Goal: Task Accomplishment & Management: Manage account settings

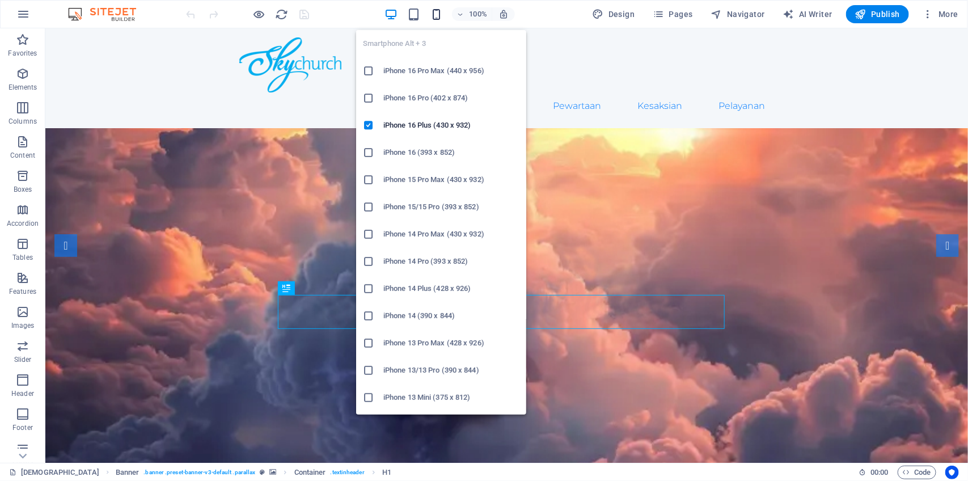
click at [440, 16] on icon "button" at bounding box center [436, 14] width 13 height 13
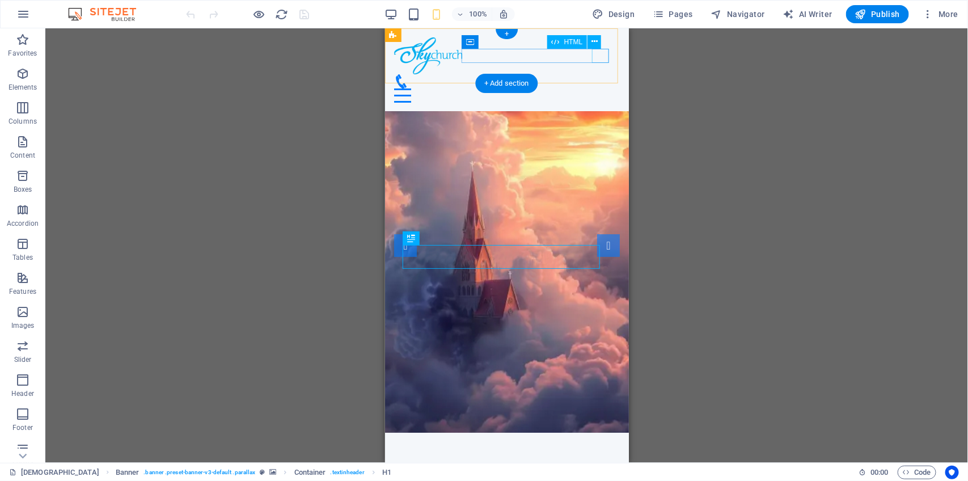
click at [603, 88] on div "Menu" at bounding box center [507, 95] width 226 height 14
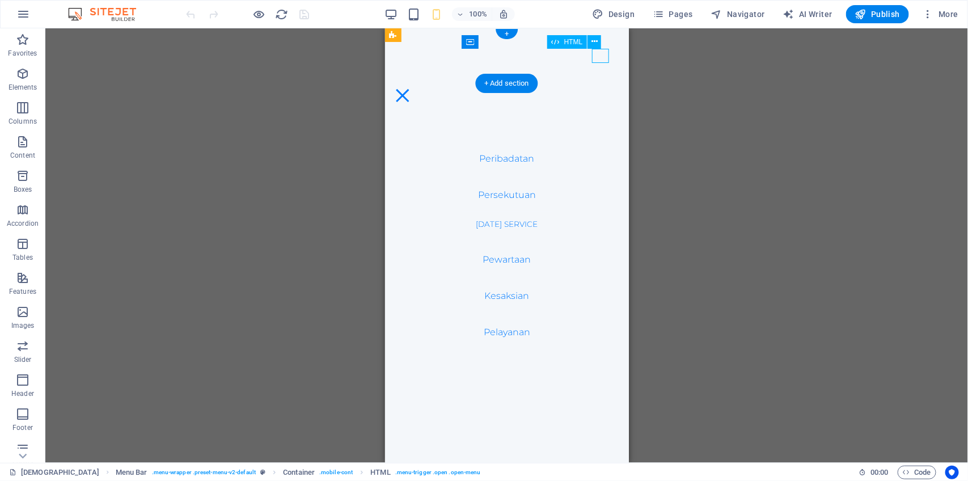
click at [411, 88] on div "Menu" at bounding box center [402, 95] width 17 height 14
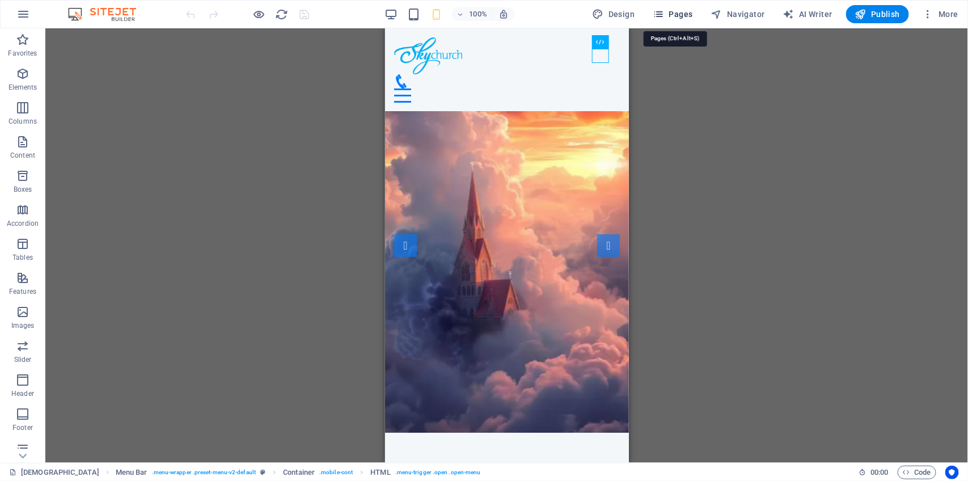
click at [681, 15] on span "Pages" at bounding box center [673, 14] width 40 height 11
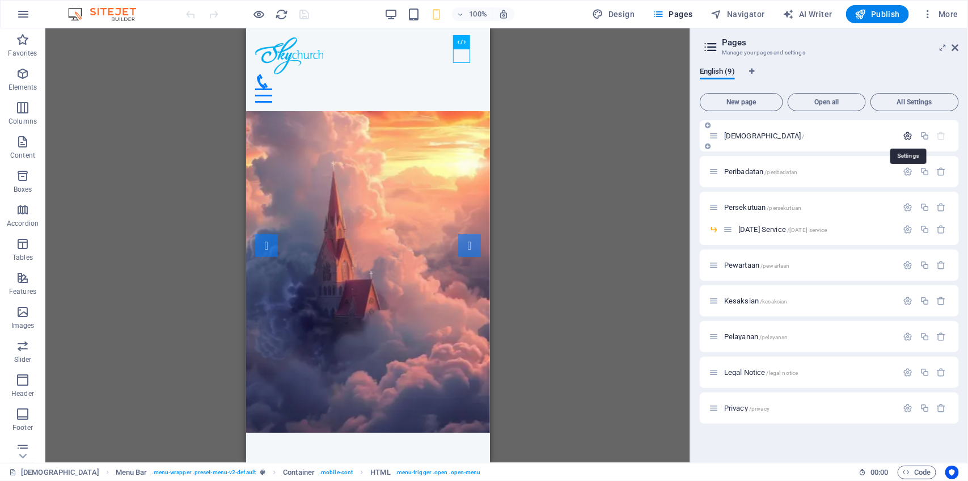
click at [908, 135] on icon "button" at bounding box center [908, 136] width 10 height 10
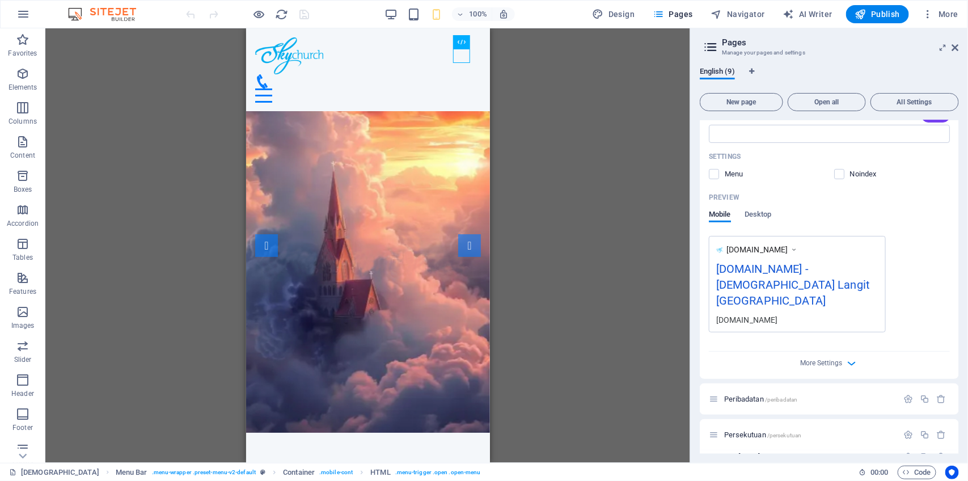
scroll to position [226, 0]
click at [714, 174] on label at bounding box center [714, 175] width 10 height 10
click at [0, 0] on input "checkbox" at bounding box center [0, 0] width 0 height 0
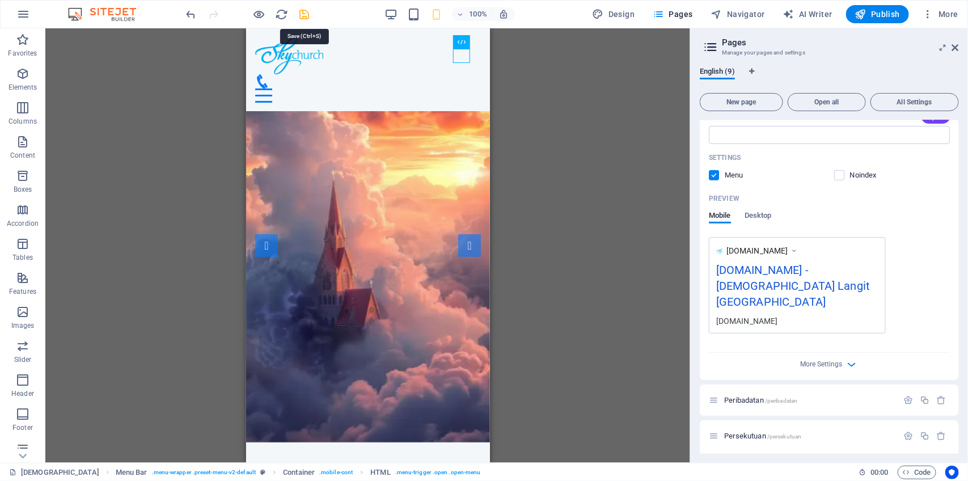
click at [302, 12] on icon "save" at bounding box center [304, 14] width 13 height 13
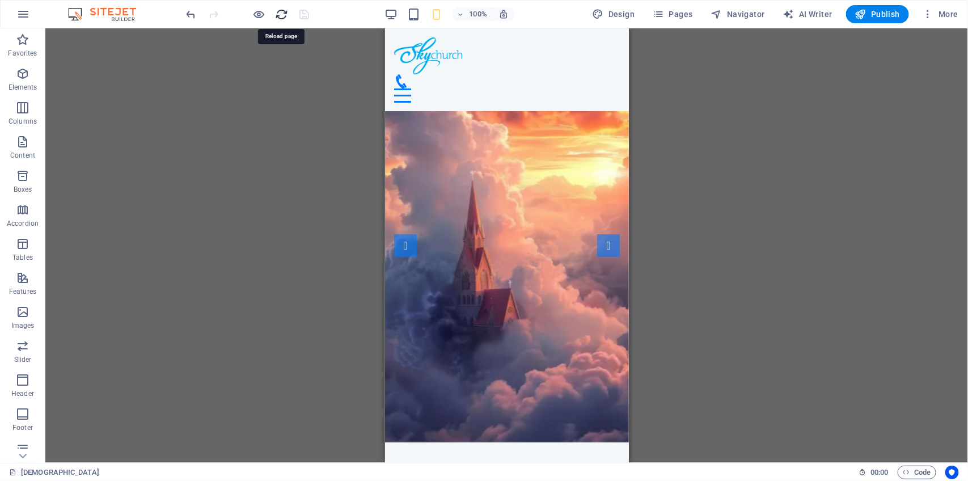
click at [278, 12] on icon "reload" at bounding box center [282, 14] width 13 height 13
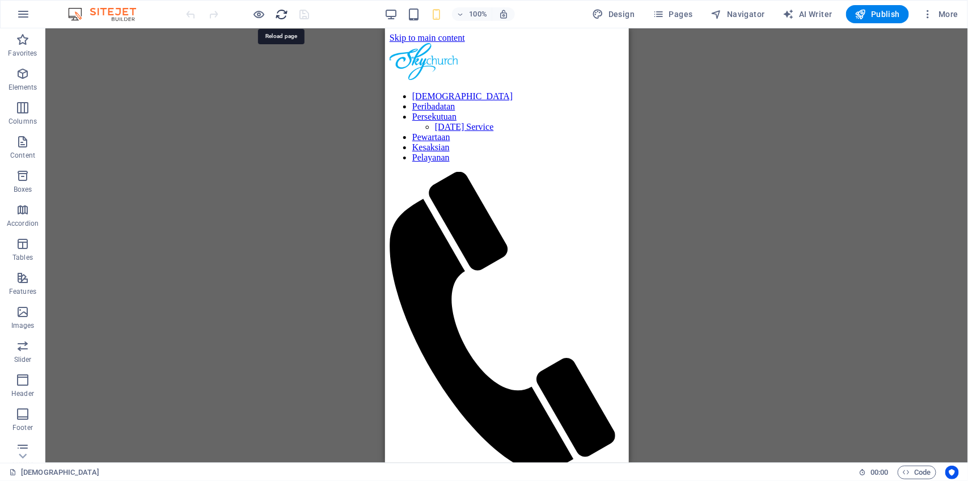
scroll to position [0, 0]
click at [277, 20] on icon "reload" at bounding box center [282, 14] width 13 height 13
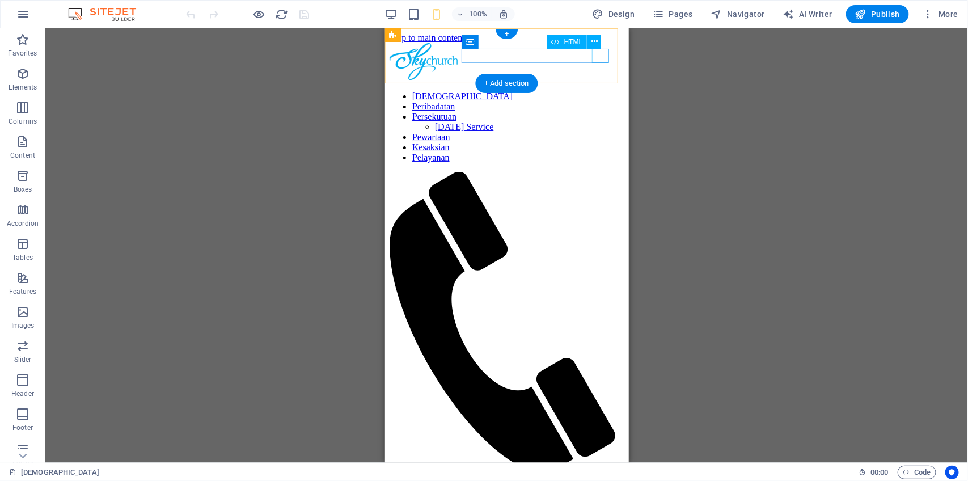
click at [600, 473] on div "Menu" at bounding box center [506, 479] width 235 height 12
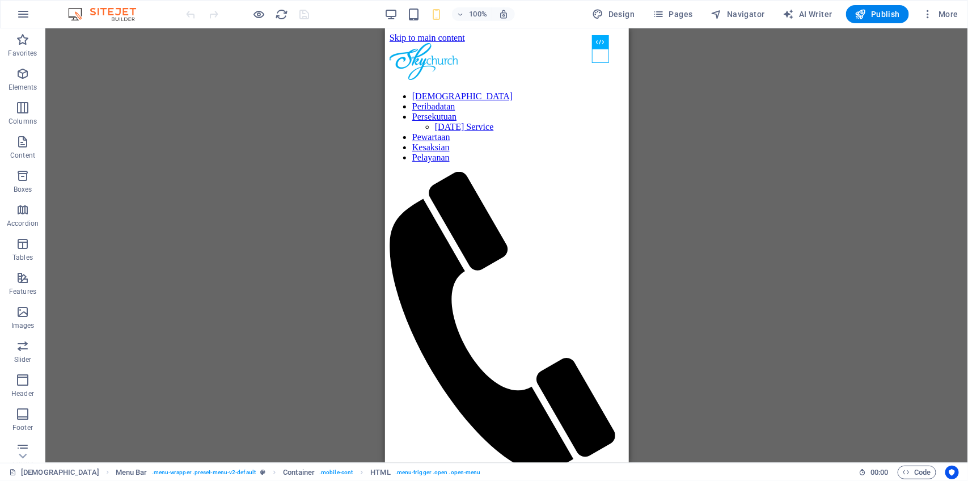
click at [698, 169] on div "Menu Bar HTML Container Menu Bar Menu" at bounding box center [506, 245] width 923 height 434
click at [678, 15] on span "Pages" at bounding box center [673, 14] width 40 height 11
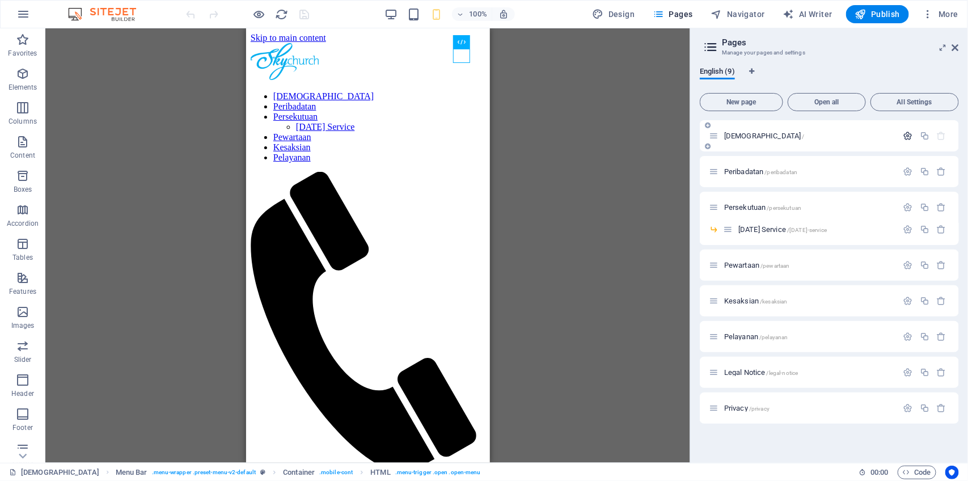
click at [908, 134] on icon "button" at bounding box center [908, 136] width 10 height 10
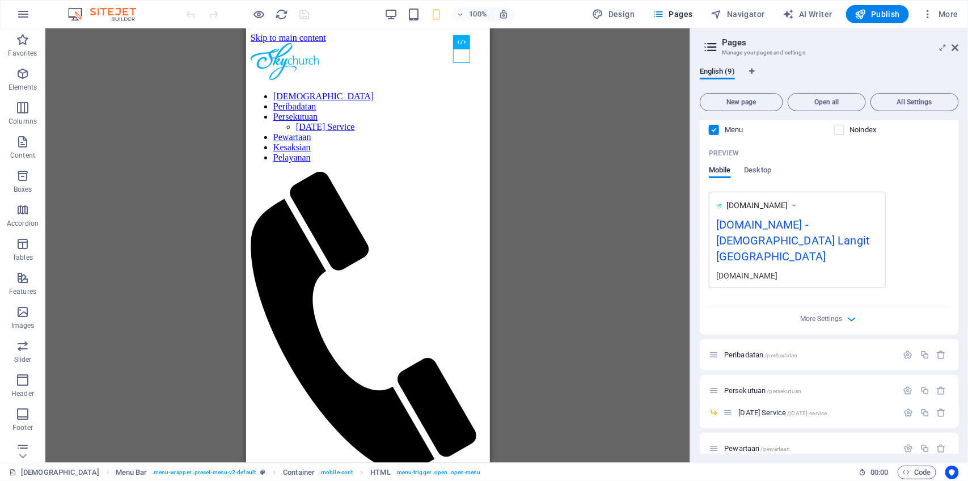
scroll to position [265, 0]
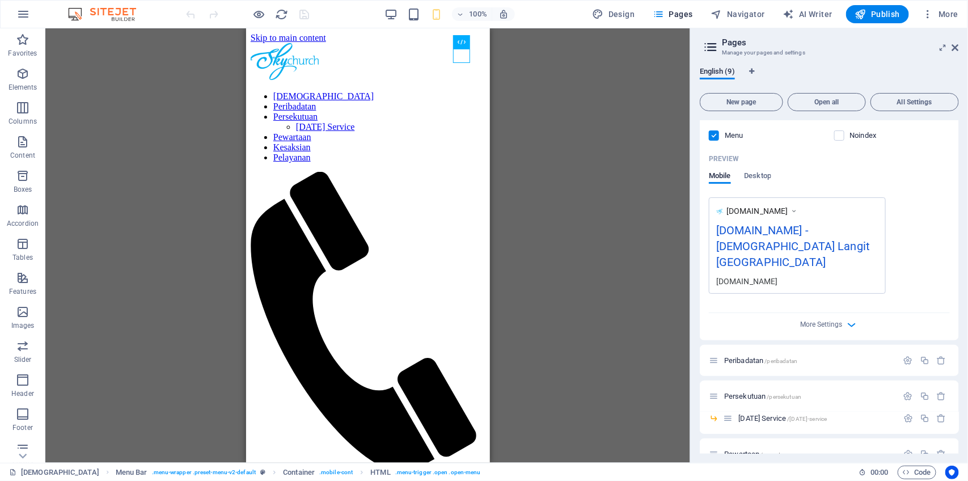
click at [718, 132] on label at bounding box center [714, 135] width 10 height 10
click at [0, 0] on input "checkbox" at bounding box center [0, 0] width 0 height 0
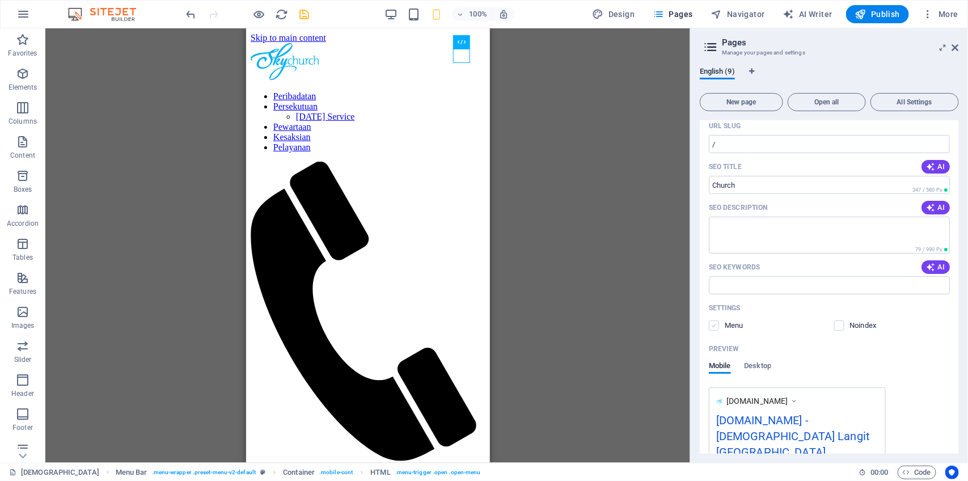
scroll to position [0, 0]
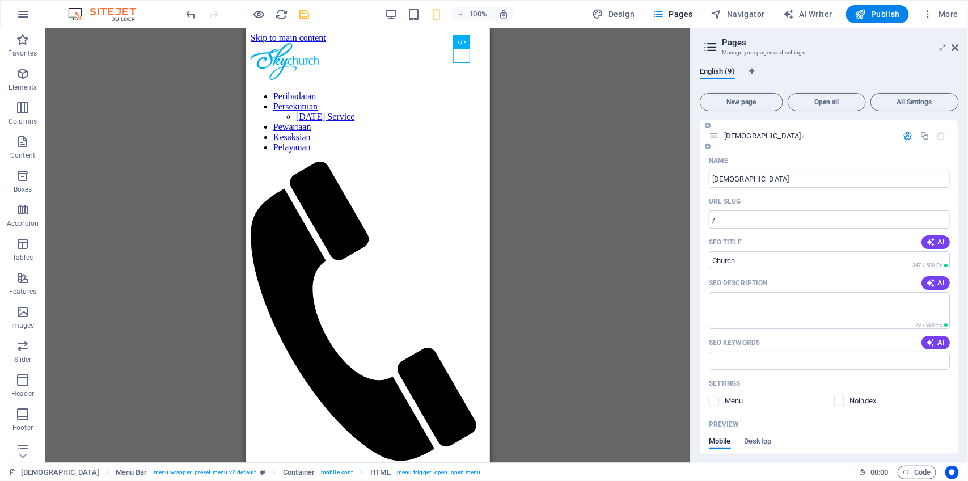
click at [903, 134] on icon "button" at bounding box center [908, 136] width 10 height 10
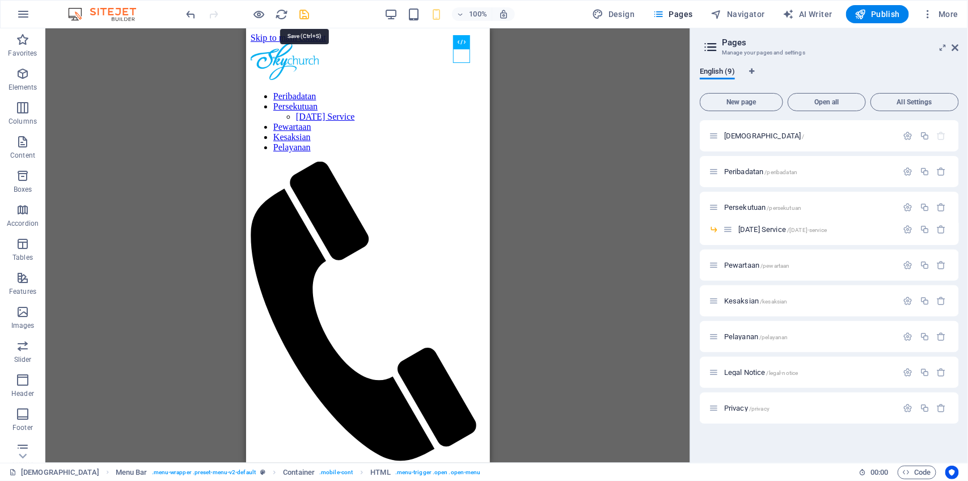
click at [307, 13] on icon "save" at bounding box center [304, 14] width 13 height 13
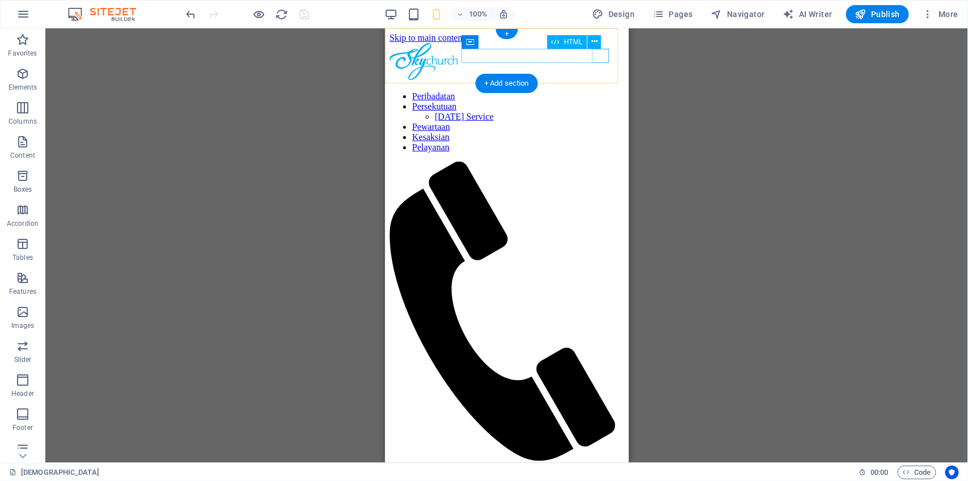
click at [600, 463] on div "Menu" at bounding box center [506, 469] width 235 height 12
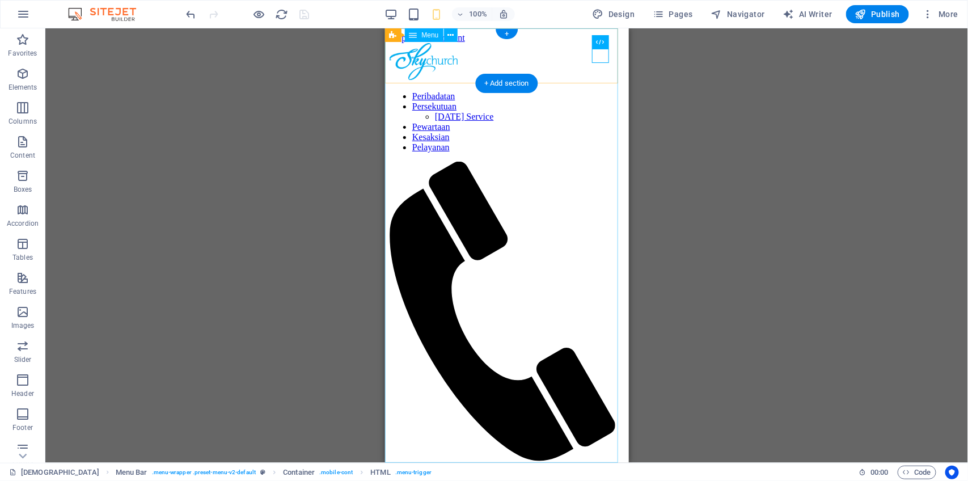
click at [553, 152] on nav "Peribadatan Persekutuan [DATE] Service Pewartaan Kesaksian Pelayanan" at bounding box center [506, 121] width 235 height 61
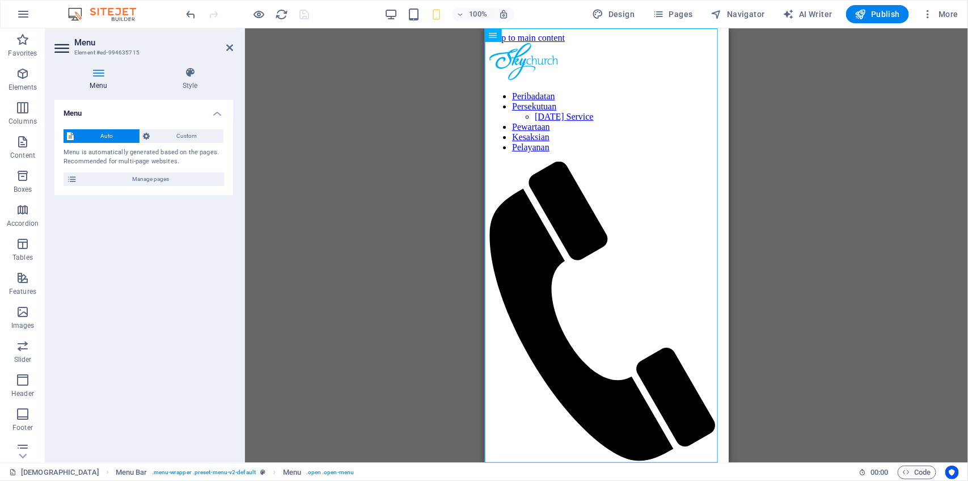
click at [95, 85] on h4 "Menu" at bounding box center [100, 79] width 92 height 24
click at [180, 137] on span "Custom" at bounding box center [187, 136] width 67 height 14
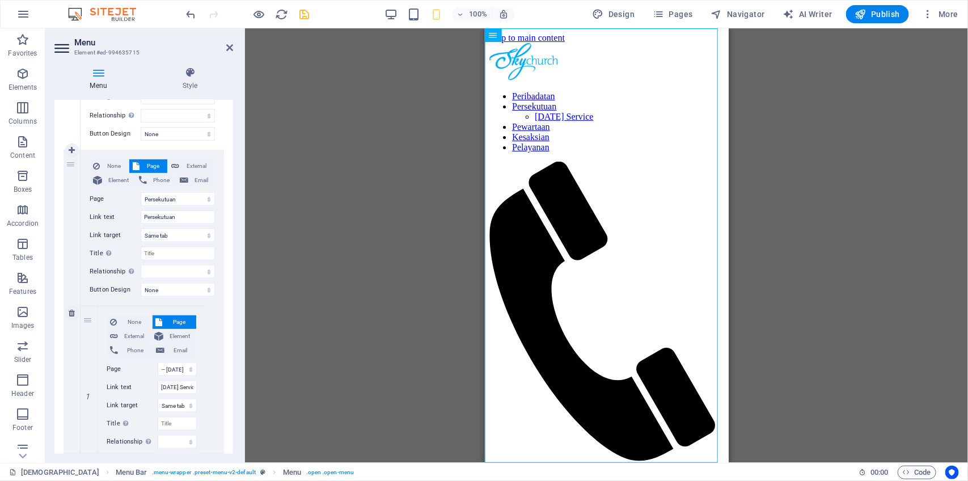
scroll to position [213, 0]
click at [190, 373] on select "[DEMOGRAPHIC_DATA] Peribadatan Persekutuan -- [DATE] Service Pewartaan Kesaksia…" at bounding box center [177, 370] width 39 height 14
click at [158, 363] on select "[DEMOGRAPHIC_DATA] Peribadatan Persekutuan -- [DATE] Service Pewartaan Kesaksia…" at bounding box center [177, 370] width 39 height 14
click at [191, 403] on select "New tab Same tab Overlay" at bounding box center [177, 406] width 39 height 14
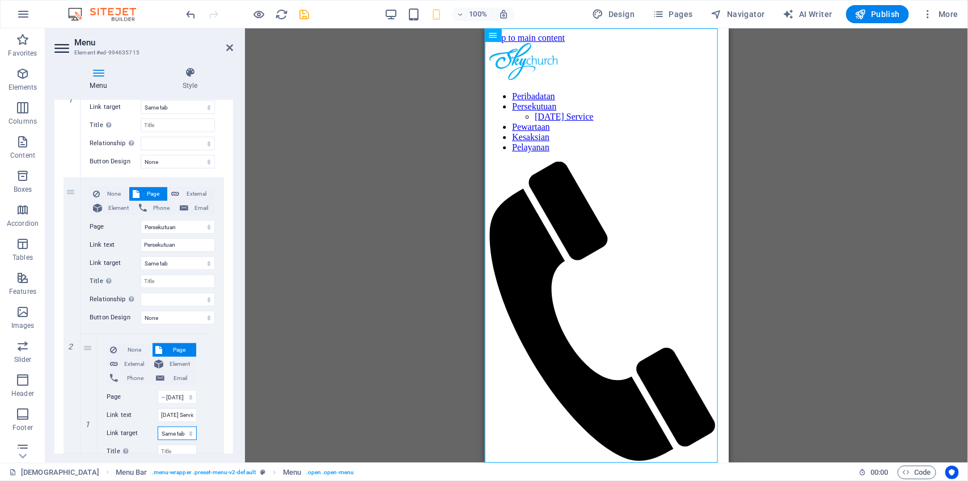
scroll to position [182, 0]
click at [82, 352] on div "1" at bounding box center [89, 422] width 17 height 170
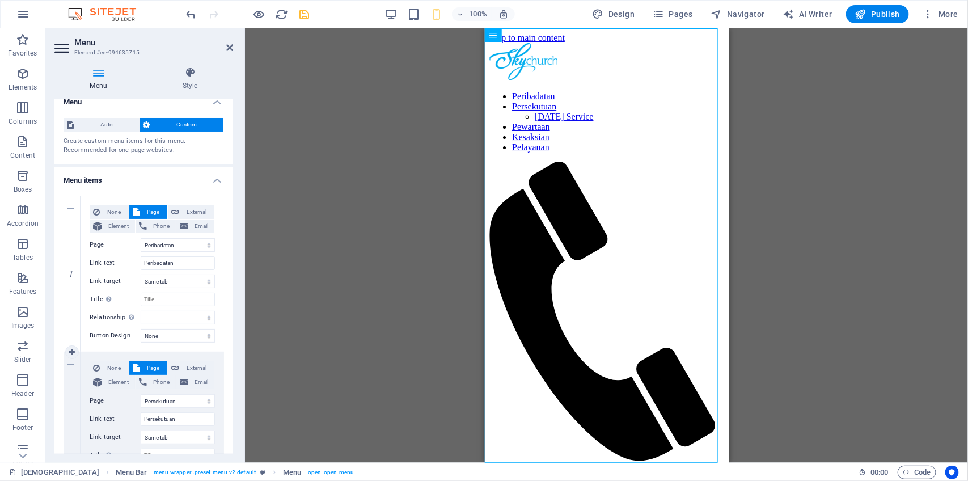
scroll to position [0, 0]
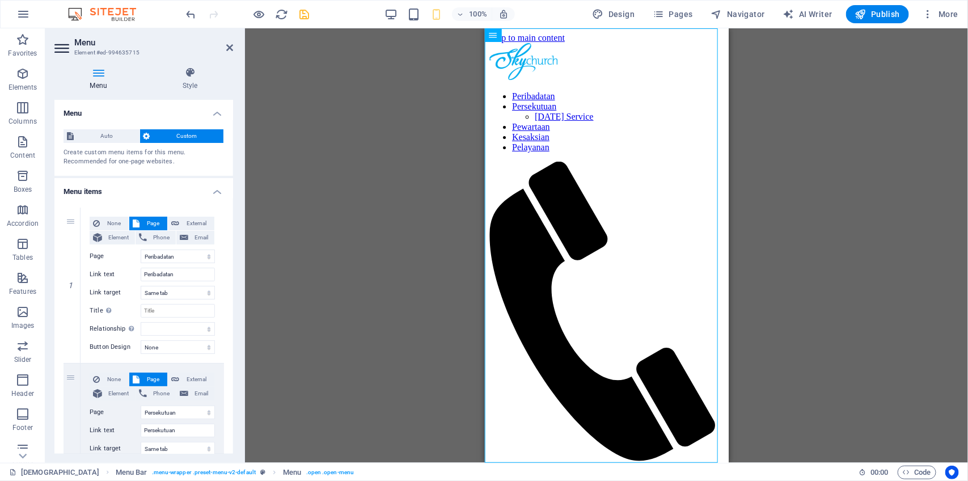
click at [102, 81] on h4 "Menu" at bounding box center [100, 79] width 92 height 24
click at [98, 70] on icon at bounding box center [98, 72] width 88 height 11
click at [109, 135] on span "Auto" at bounding box center [106, 136] width 59 height 14
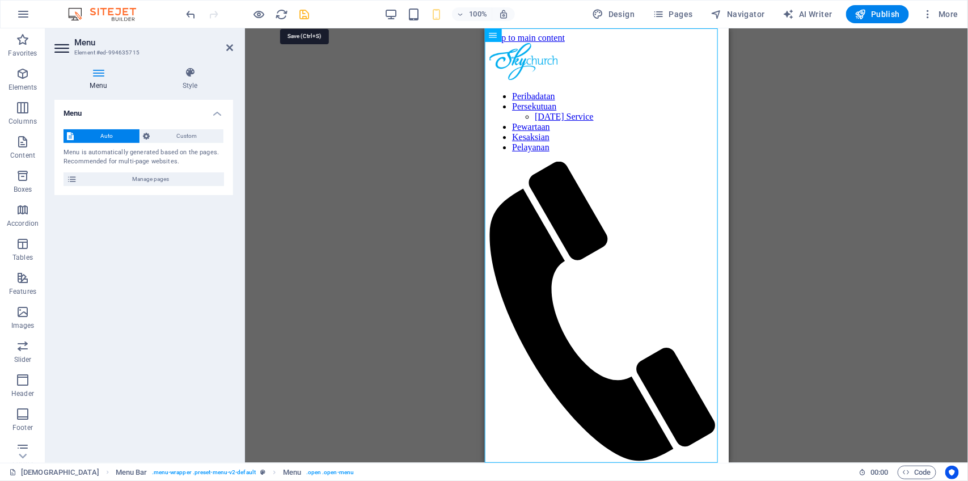
click at [305, 16] on icon "save" at bounding box center [304, 14] width 13 height 13
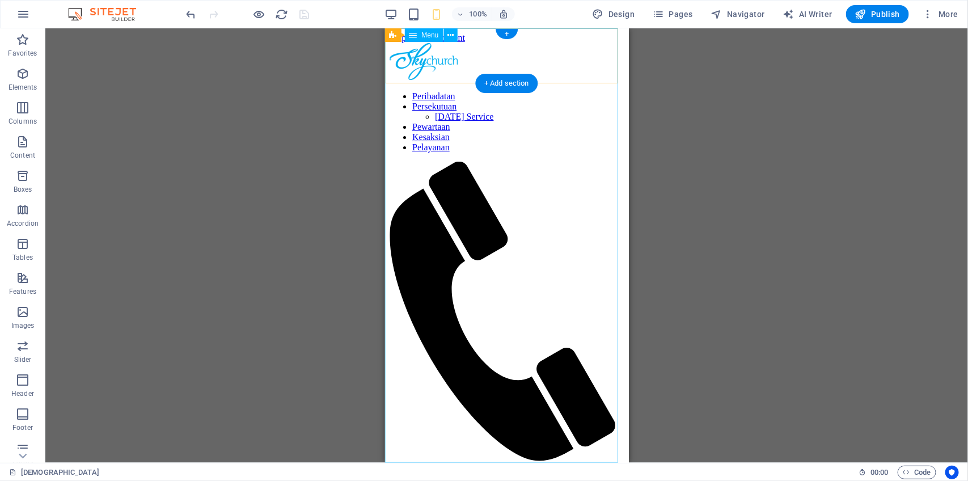
click at [451, 152] on nav "Peribadatan Persekutuan [DATE] Service Pewartaan Kesaksian Pelayanan" at bounding box center [506, 121] width 235 height 61
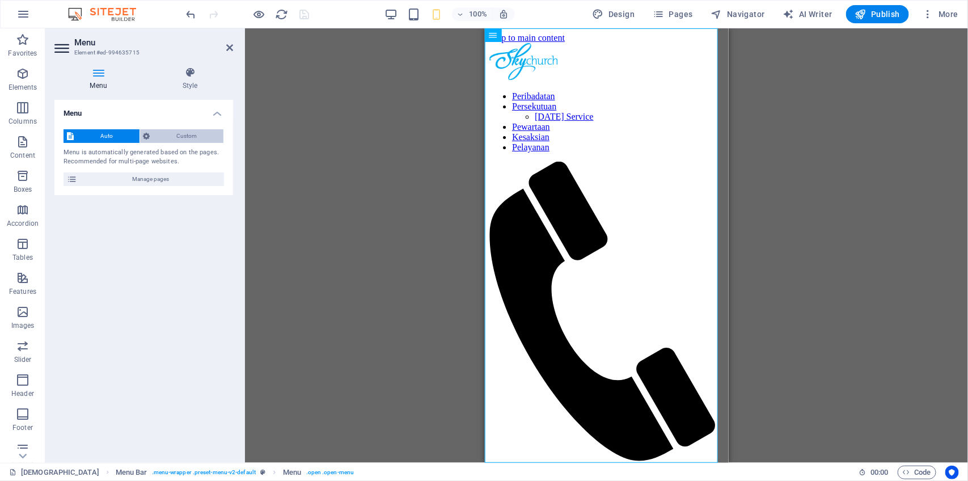
click at [179, 131] on span "Custom" at bounding box center [187, 136] width 67 height 14
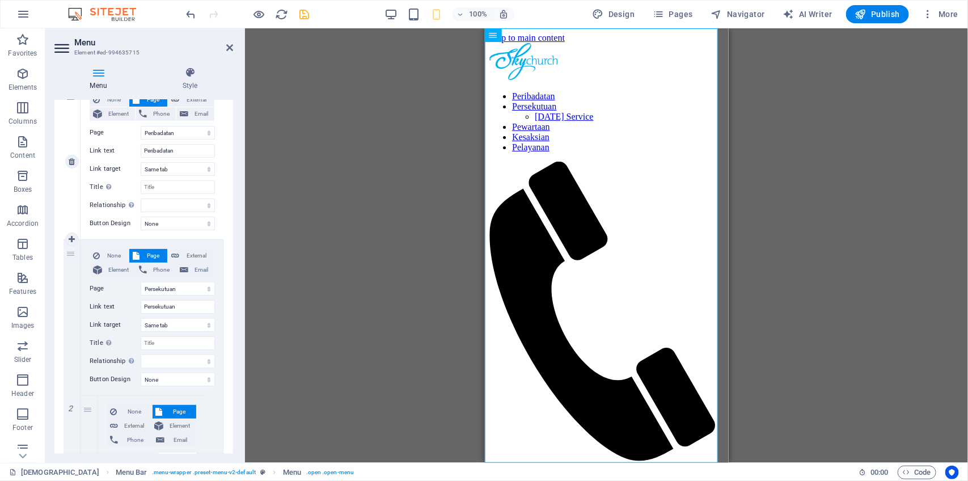
scroll to position [126, 0]
click at [70, 401] on icon at bounding box center [72, 400] width 6 height 8
select select
select select "4"
type input "Pewartaan"
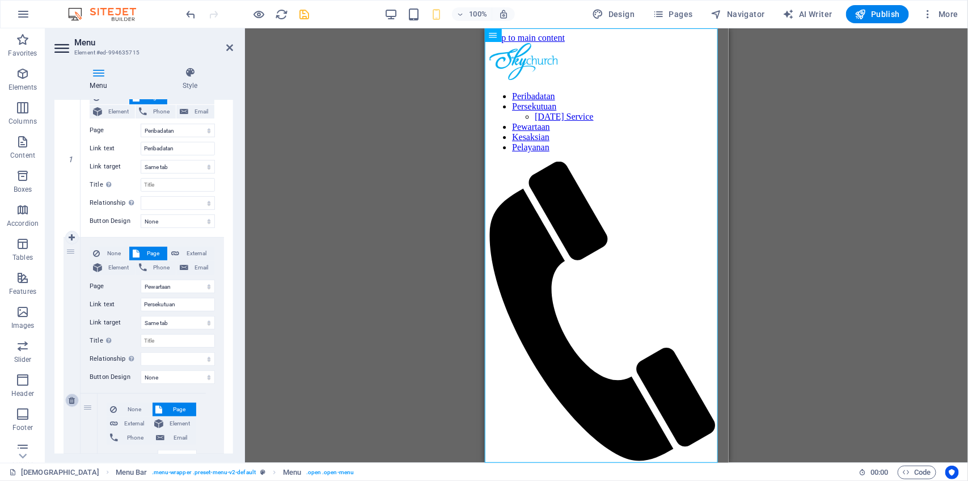
select select
select select "5"
type input "Kesaksian"
select select
select select "6"
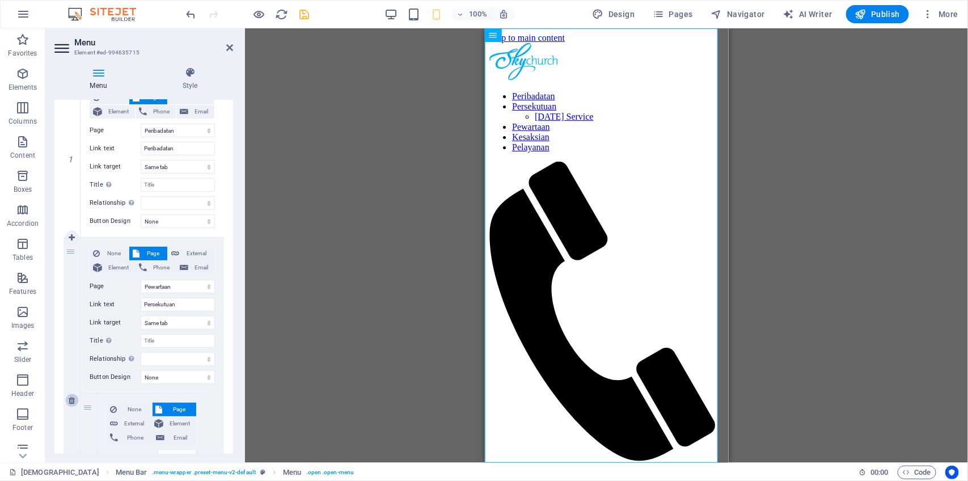
type input "Pelayanan"
select select
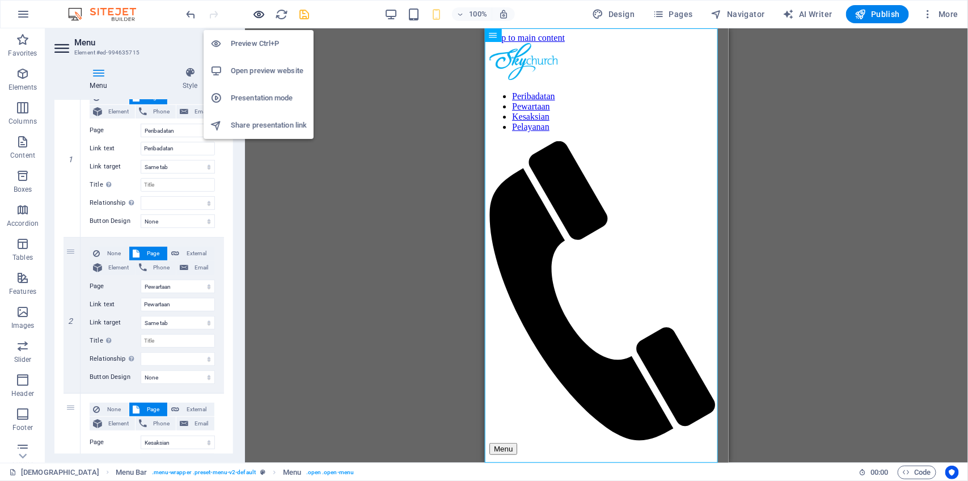
click at [255, 14] on icon "button" at bounding box center [259, 14] width 13 height 13
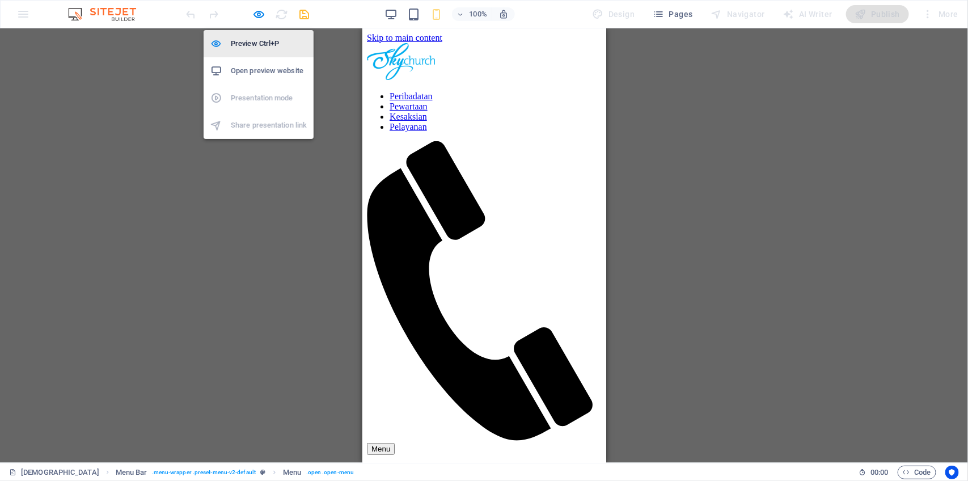
click at [256, 38] on h6 "Preview Ctrl+P" at bounding box center [269, 44] width 76 height 14
select select "1"
select select
select select "4"
select select
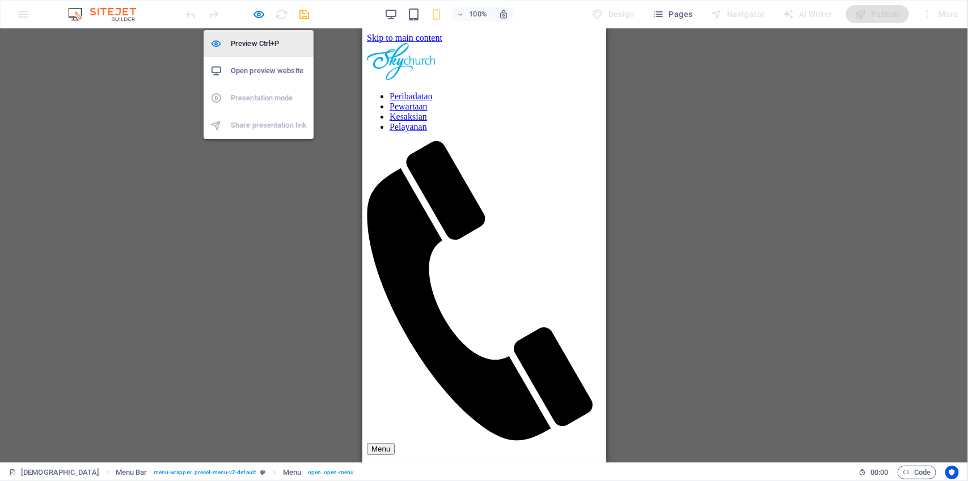
select select "5"
select select
select select "6"
select select
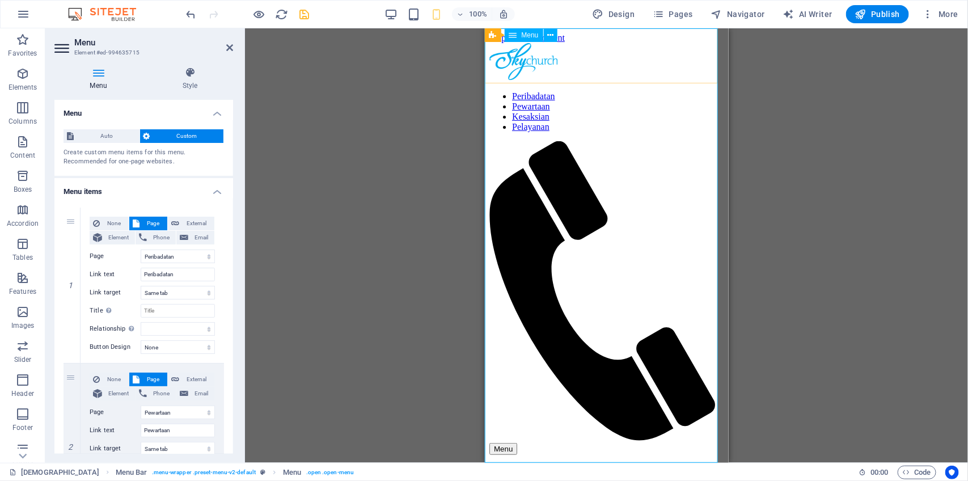
click at [606, 132] on nav "Per[DEMOGRAPHIC_DATA]an Pewartaan Kesaksian Pelayanan" at bounding box center [606, 111] width 235 height 41
click at [611, 132] on nav "Per[DEMOGRAPHIC_DATA]an Pewartaan Kesaksian Pelayanan" at bounding box center [606, 111] width 235 height 41
click at [619, 132] on nav "Per[DEMOGRAPHIC_DATA]an Pewartaan Kesaksian Pelayanan" at bounding box center [606, 111] width 235 height 41
click at [306, 20] on icon "save" at bounding box center [304, 14] width 13 height 13
select select "1"
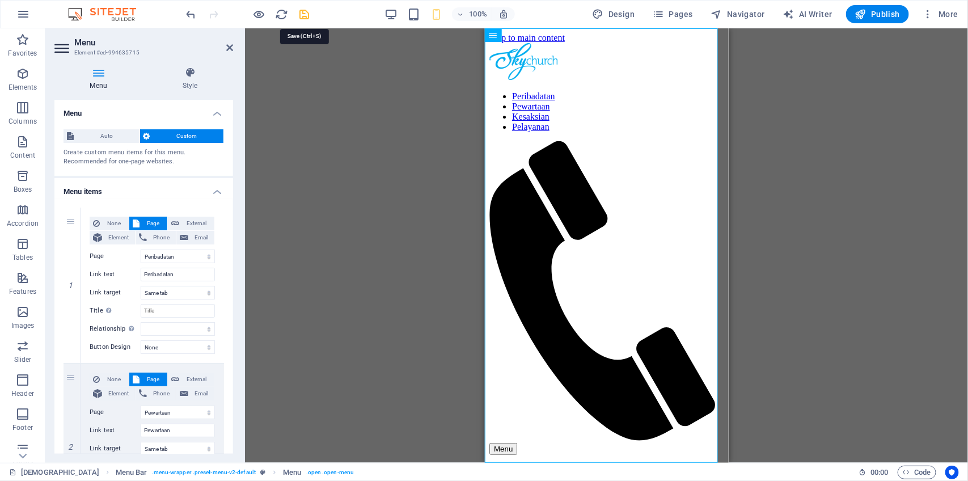
select select
select select "4"
select select
select select "5"
select select
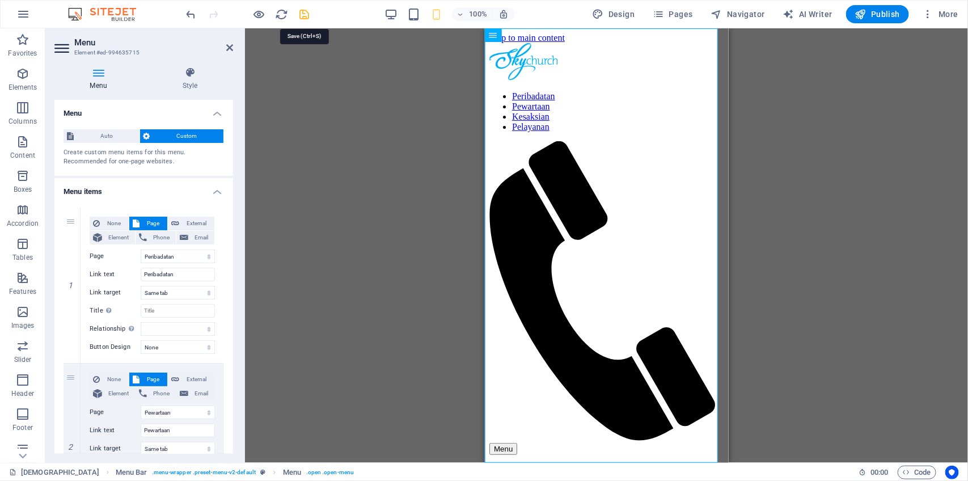
select select "6"
select select
click at [685, 19] on span "Pages" at bounding box center [673, 14] width 40 height 11
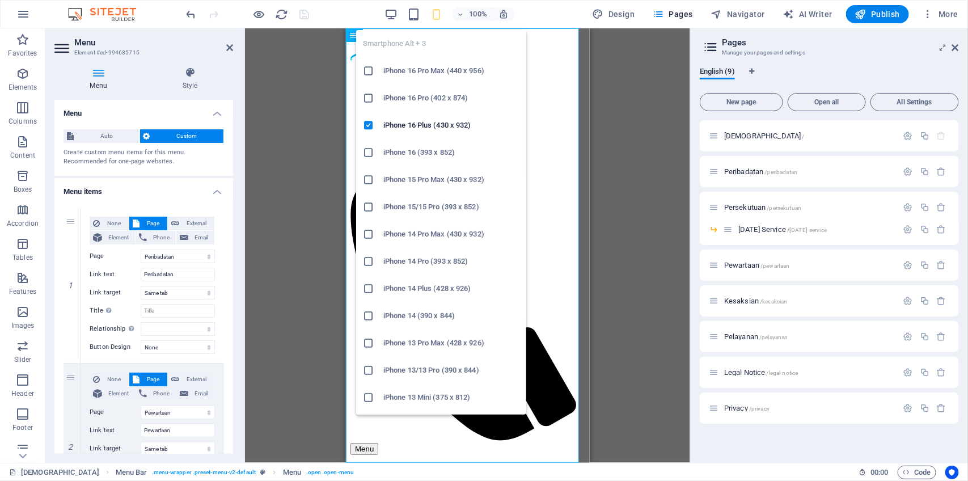
click at [435, 12] on icon "button" at bounding box center [436, 14] width 13 height 13
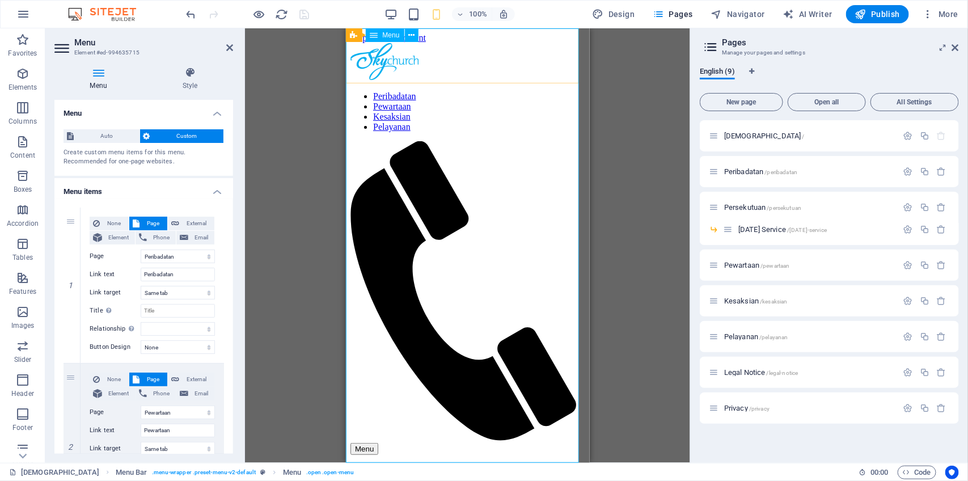
click at [463, 132] on nav "Per[DEMOGRAPHIC_DATA]an Pewartaan Kesaksian Pelayanan" at bounding box center [467, 111] width 235 height 41
click at [464, 132] on nav "Per[DEMOGRAPHIC_DATA]an Pewartaan Kesaksian Pelayanan" at bounding box center [467, 111] width 235 height 41
click at [467, 132] on nav "Per[DEMOGRAPHIC_DATA]an Pewartaan Kesaksian Pelayanan" at bounding box center [467, 111] width 235 height 41
click at [470, 132] on nav "Per[DEMOGRAPHIC_DATA]an Pewartaan Kesaksian Pelayanan" at bounding box center [467, 111] width 235 height 41
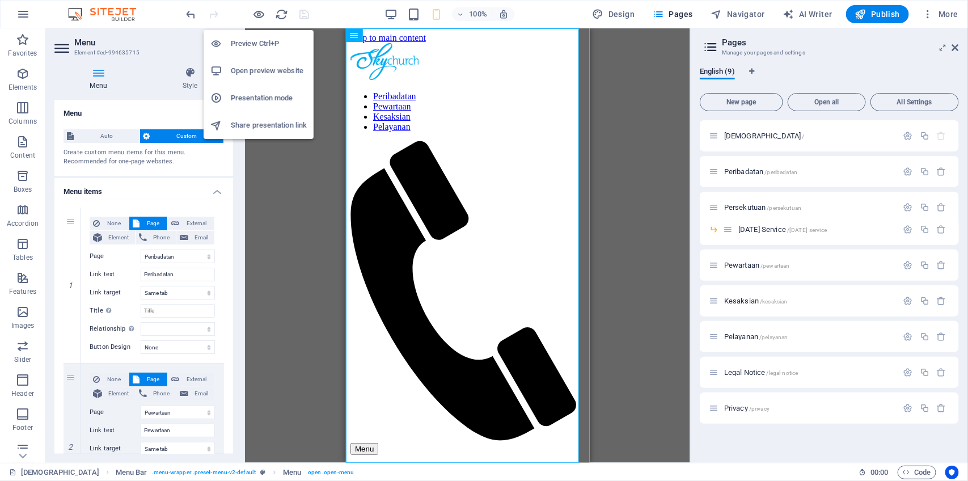
click at [264, 66] on h6 "Open preview website" at bounding box center [269, 71] width 76 height 14
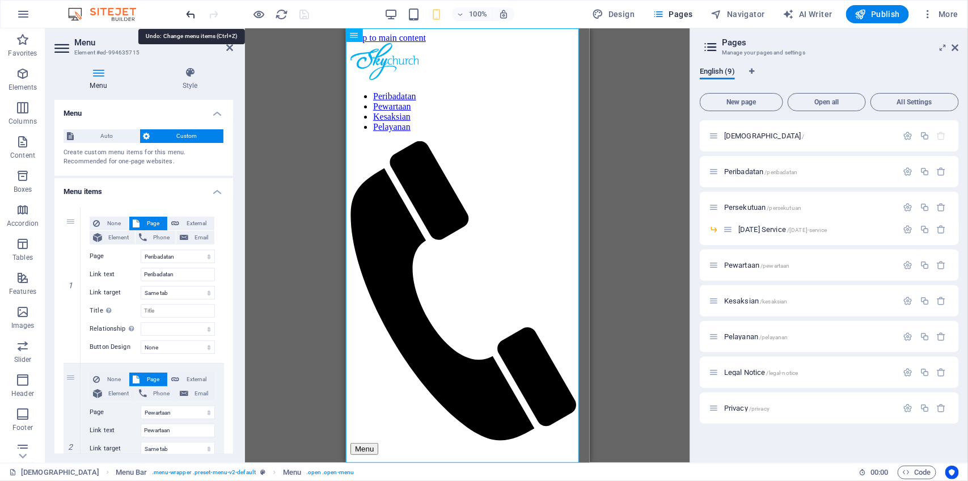
click at [191, 15] on icon "undo" at bounding box center [191, 14] width 13 height 13
select select
select select "2"
type input "Persekutuan"
select select
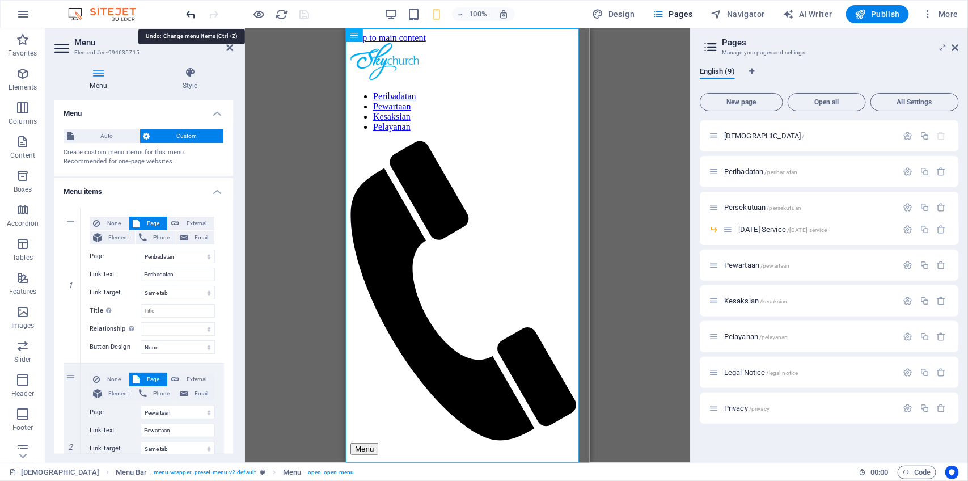
select select "4"
type input "Pewartaan"
select select
select select "5"
type input "Kesaksian"
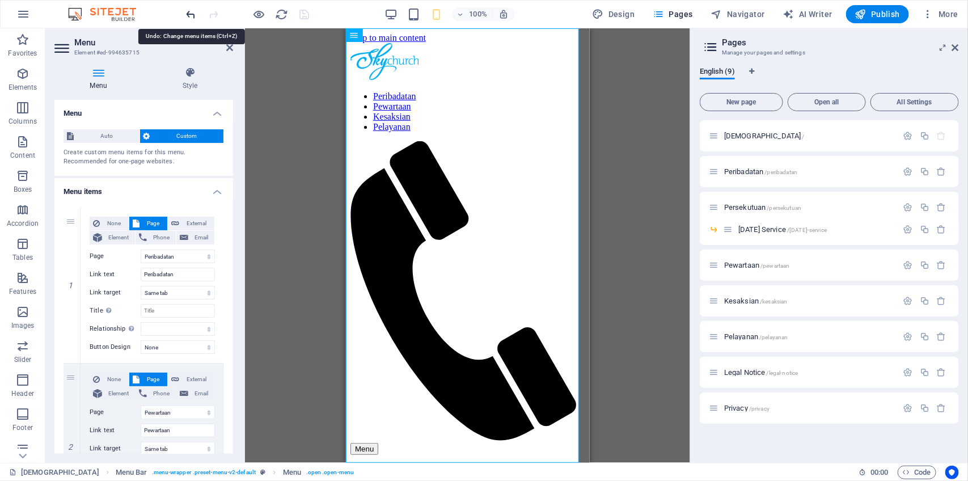
select select
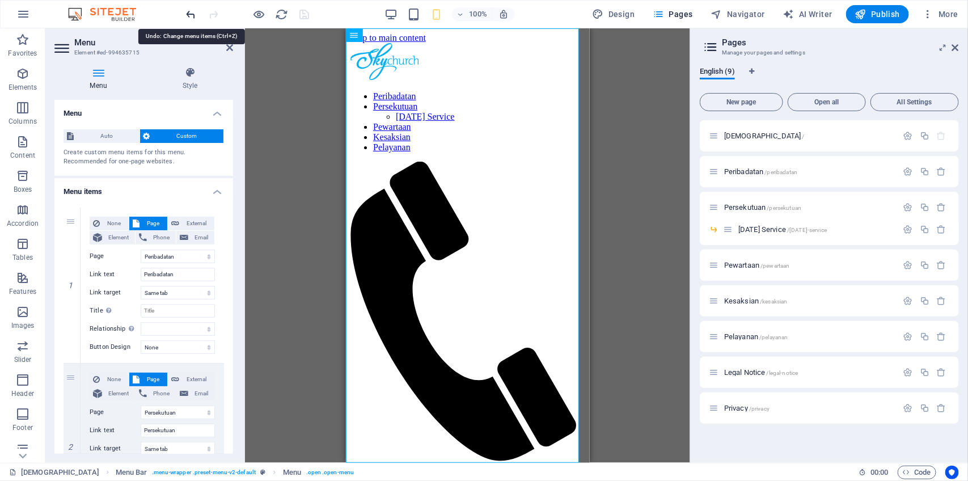
select select "6"
select select
select select "3"
select select
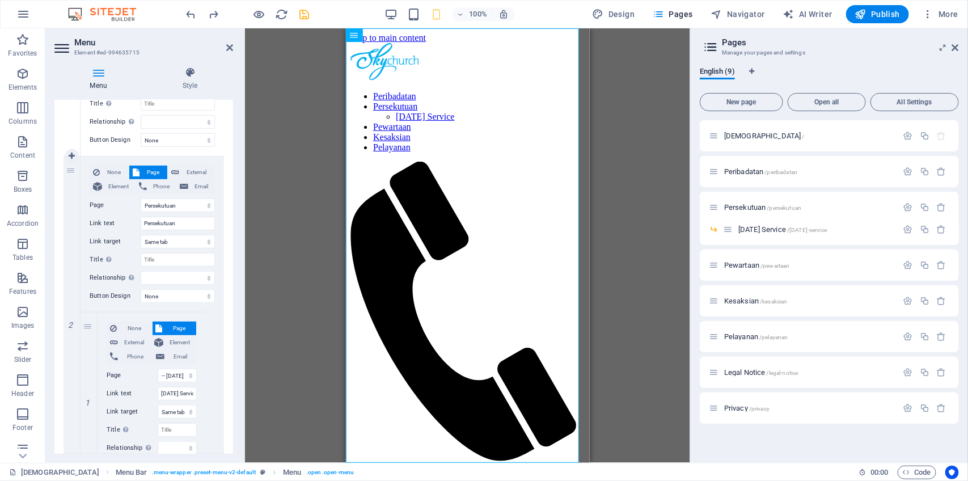
scroll to position [208, 0]
click at [303, 15] on icon "save" at bounding box center [304, 14] width 13 height 13
select select "1"
select select
select select "2"
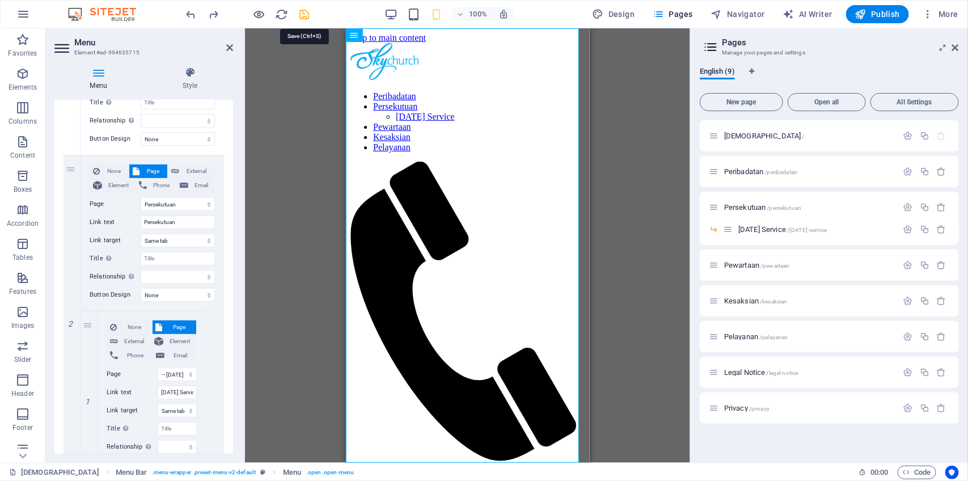
select select
select select "3"
select select
select select "4"
select select
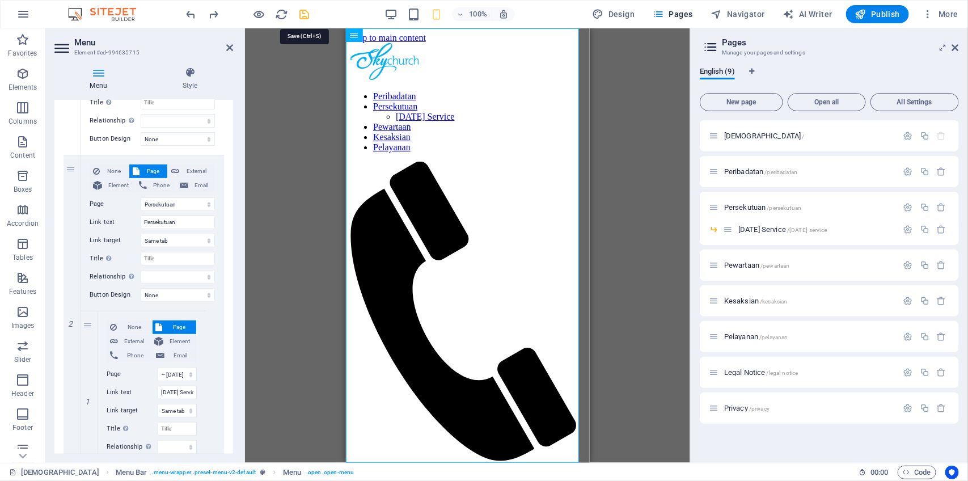
select select "5"
select select
select select "6"
select select
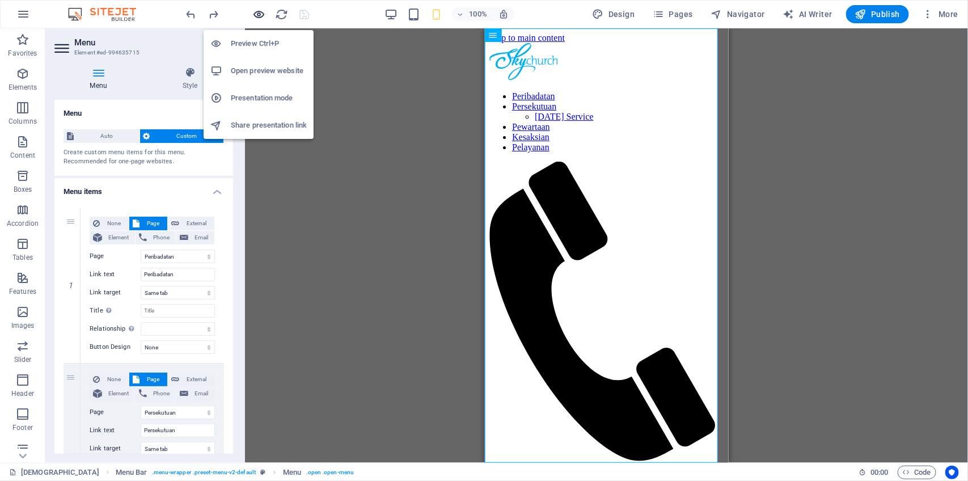
click at [260, 16] on icon "button" at bounding box center [259, 14] width 13 height 13
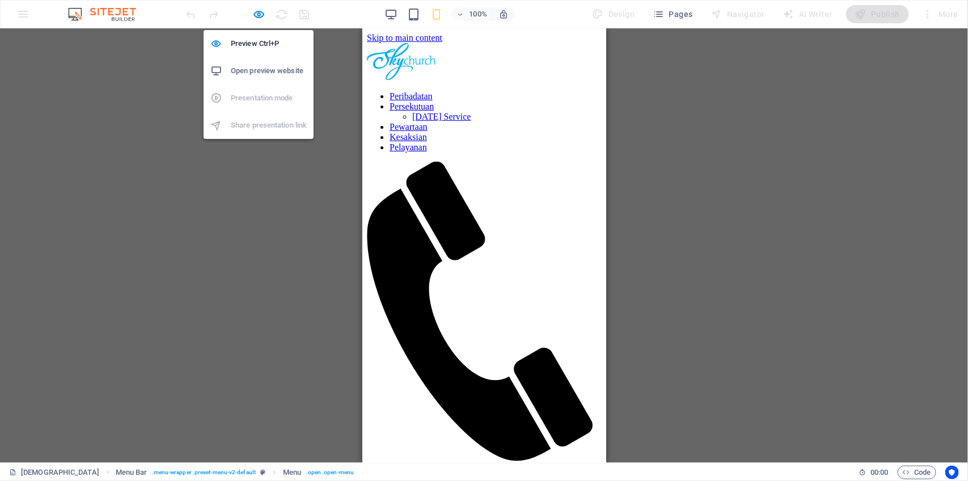
click at [264, 71] on h6 "Open preview website" at bounding box center [269, 71] width 76 height 14
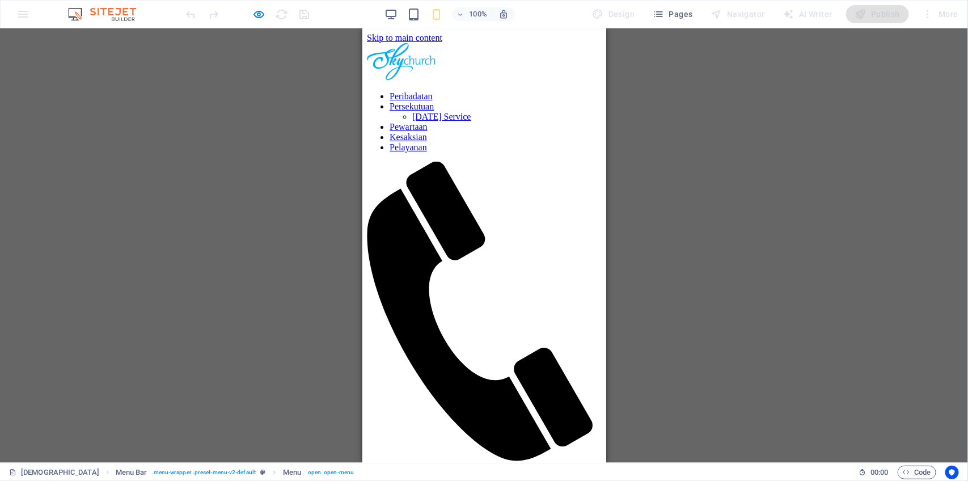
click at [394, 463] on button "Menu" at bounding box center [380, 469] width 28 height 12
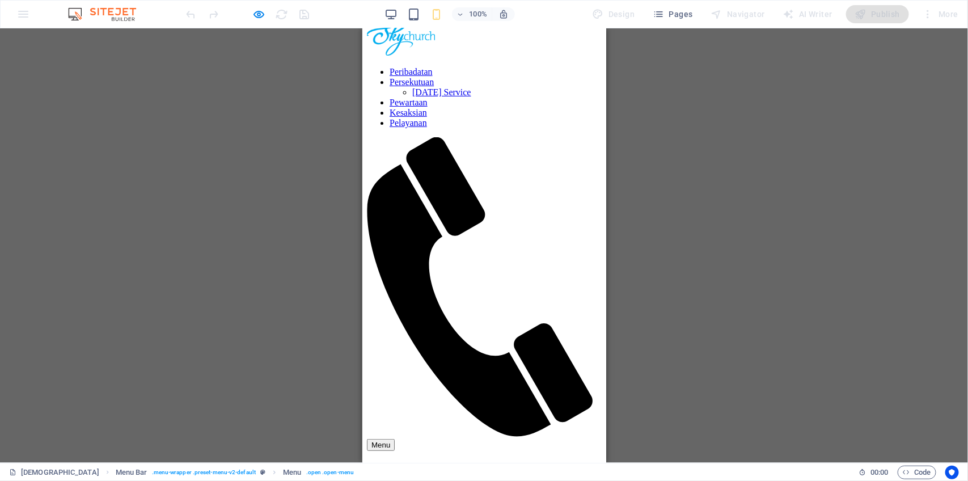
scroll to position [0, 0]
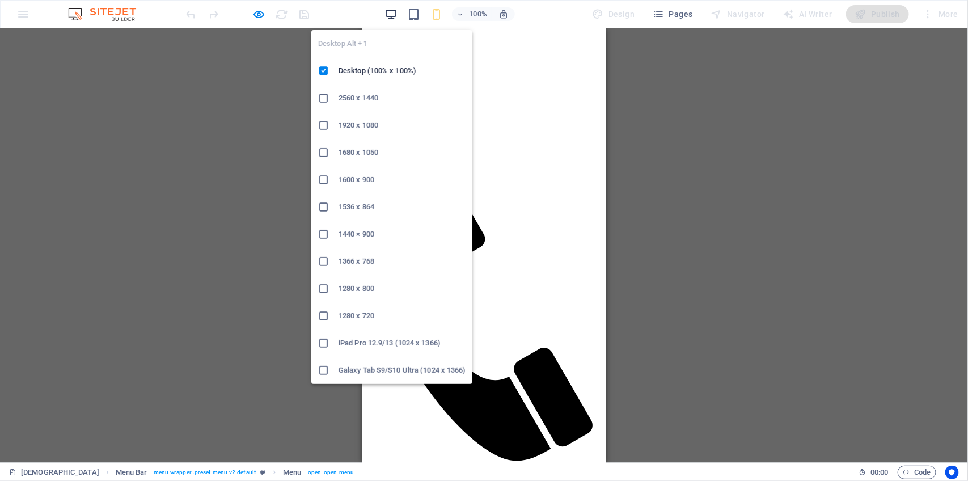
click at [390, 12] on icon "button" at bounding box center [390, 14] width 13 height 13
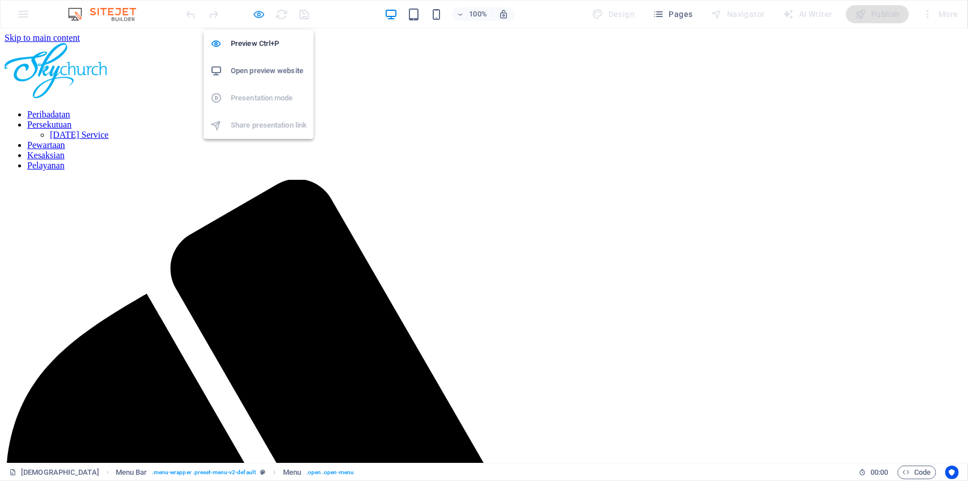
click at [259, 12] on icon "button" at bounding box center [259, 14] width 13 height 13
select select "1"
select select
select select "2"
select select
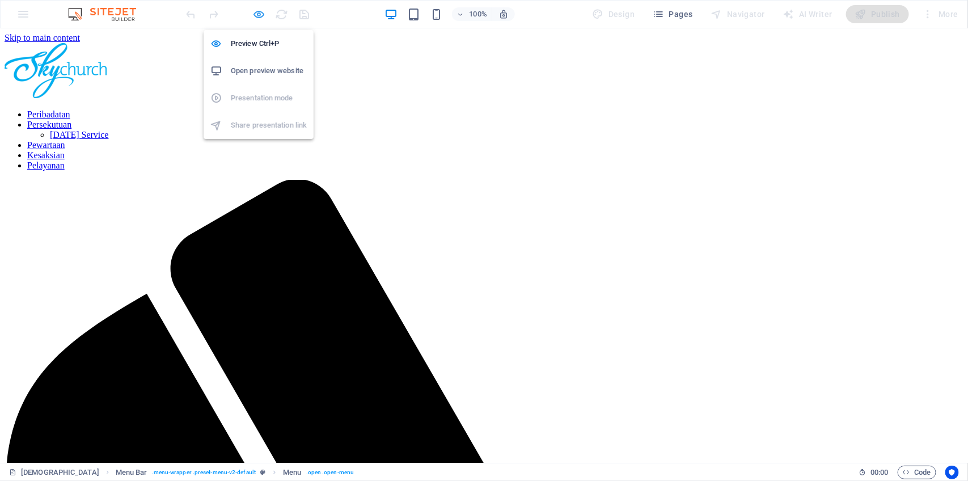
select select "3"
select select
select select "4"
select select
select select "5"
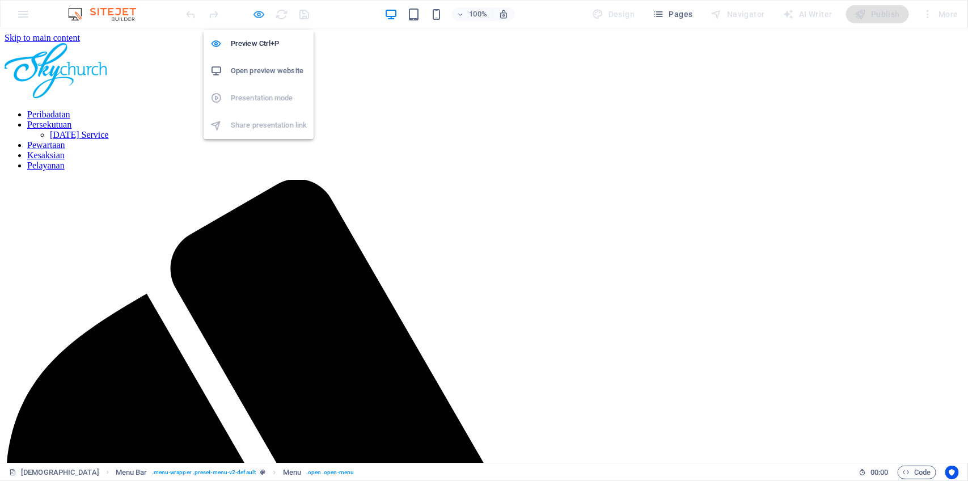
select select
select select "6"
select select
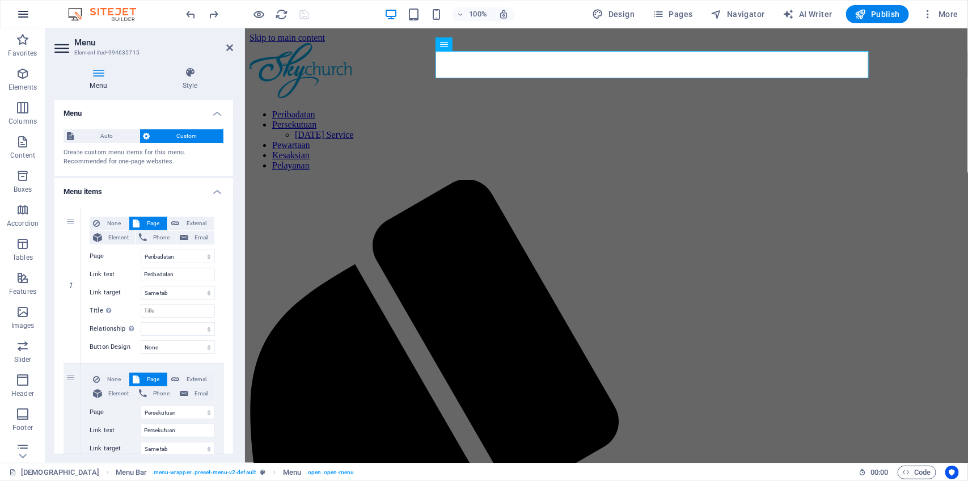
click at [26, 16] on icon "button" at bounding box center [23, 14] width 14 height 14
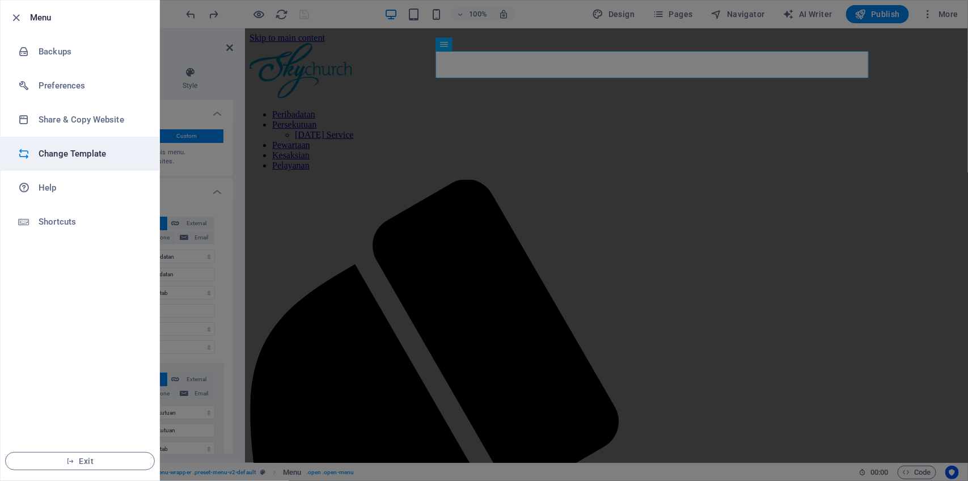
click at [75, 154] on h6 "Change Template" at bounding box center [91, 154] width 105 height 14
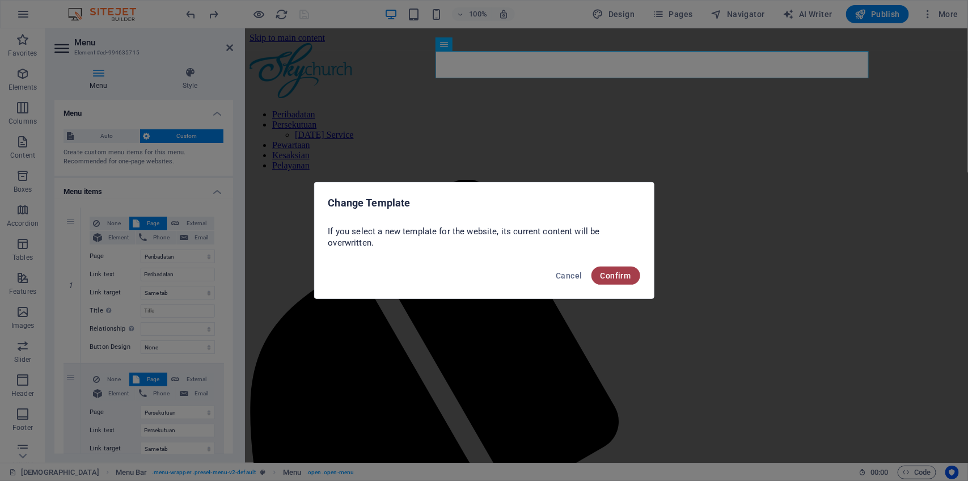
click at [624, 271] on span "Confirm" at bounding box center [615, 275] width 31 height 9
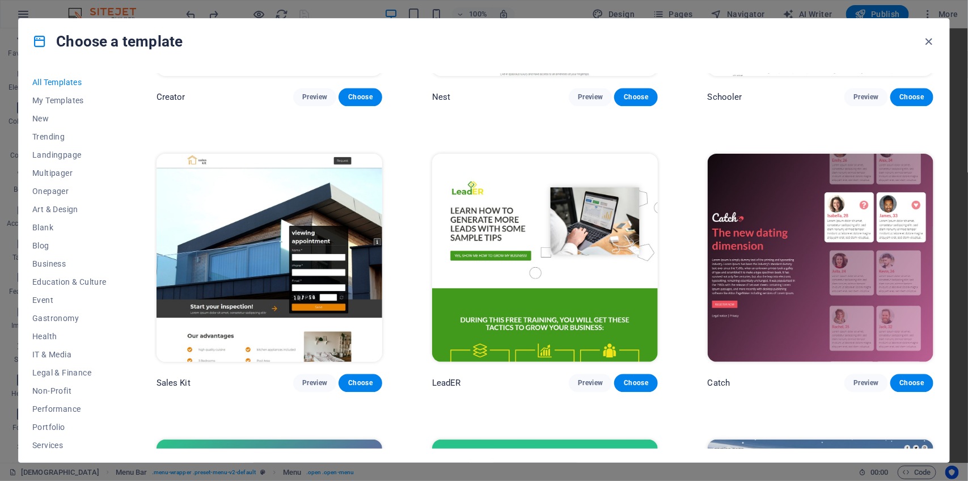
scroll to position [11501, 0]
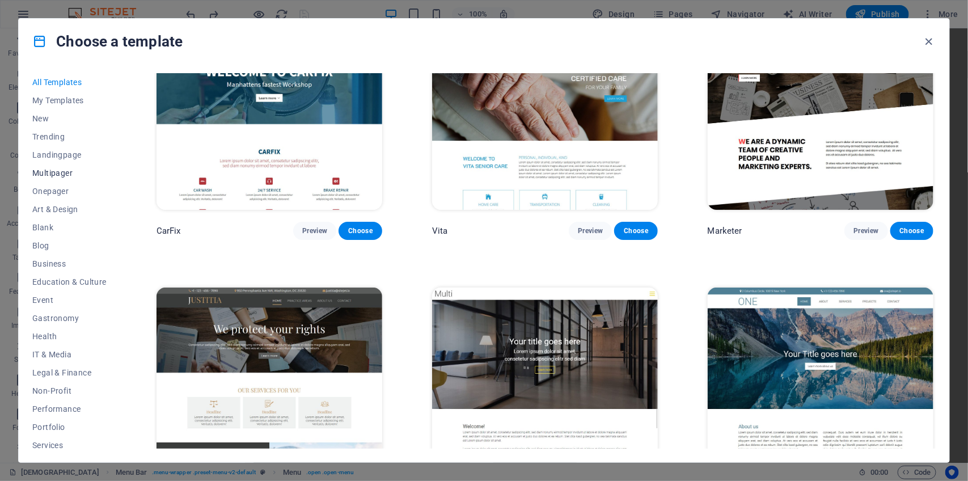
click at [56, 171] on span "Multipager" at bounding box center [69, 172] width 74 height 9
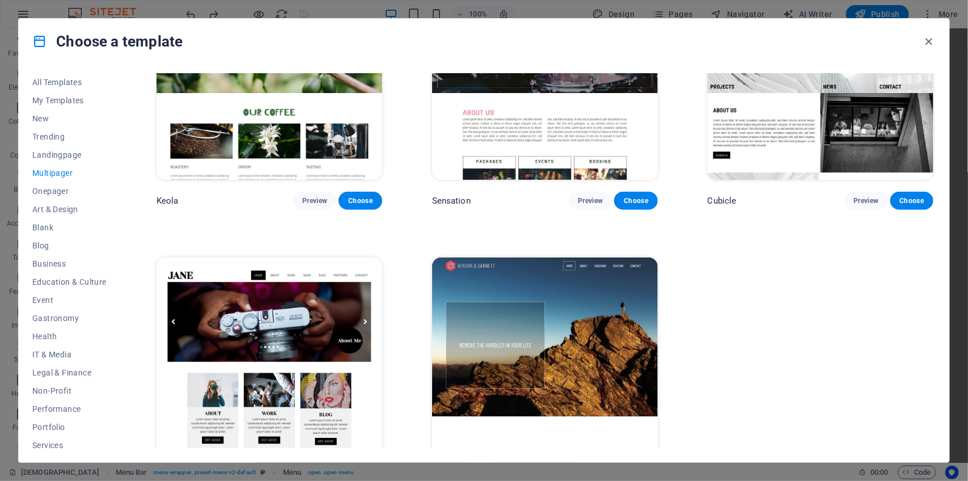
scroll to position [6129, 0]
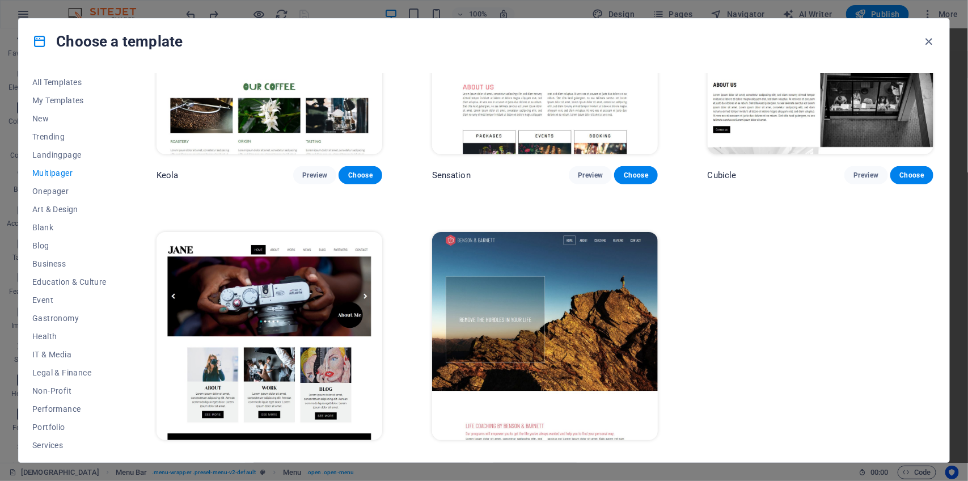
click at [582, 456] on span "Preview" at bounding box center [590, 460] width 25 height 9
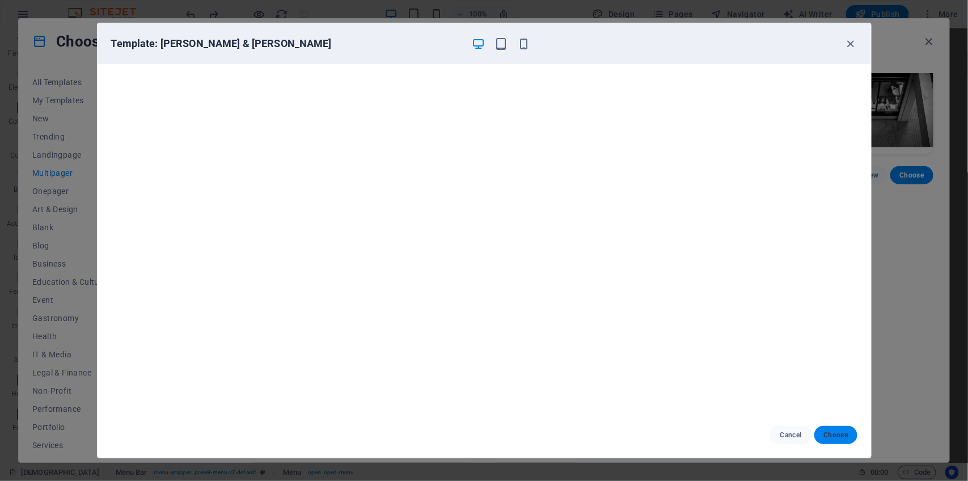
click at [838, 435] on span "Choose" at bounding box center [835, 434] width 24 height 9
select select "1"
select select
select select "2"
select select
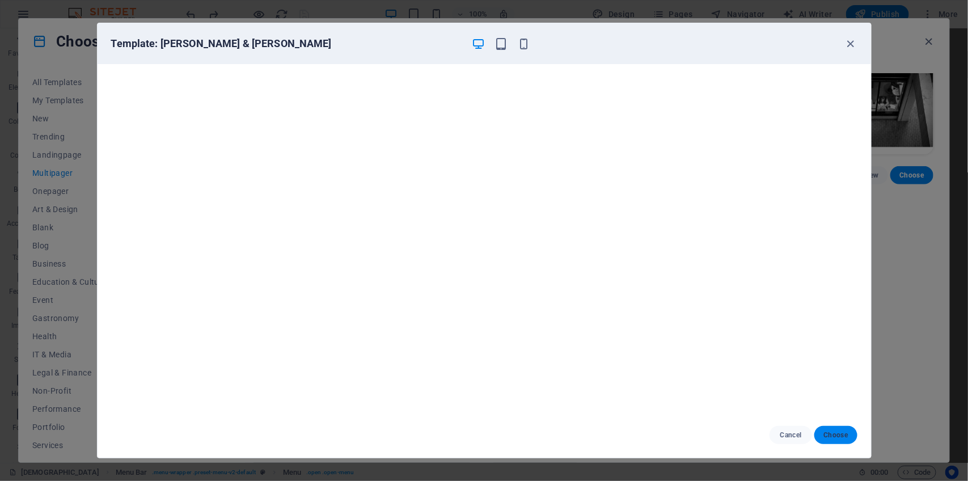
select select "3"
select select
select select "4"
select select
select select "5"
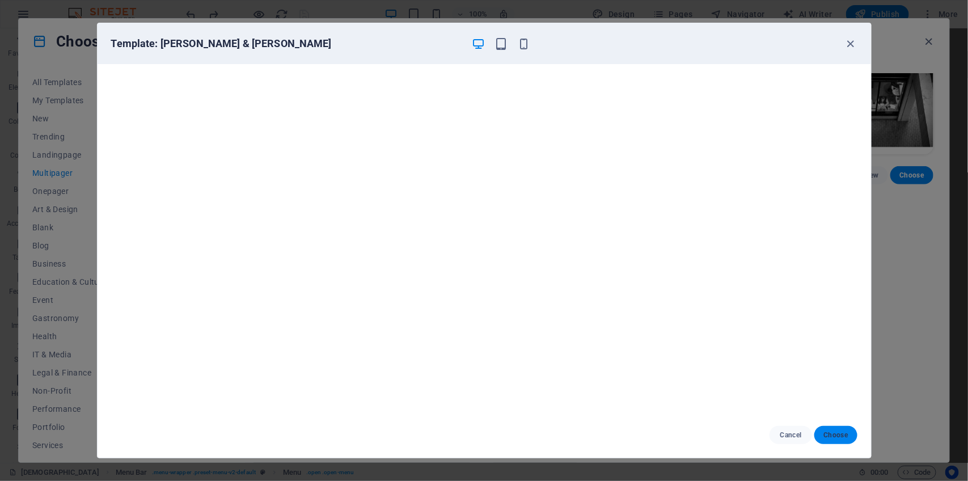
select select
select select "6"
select select
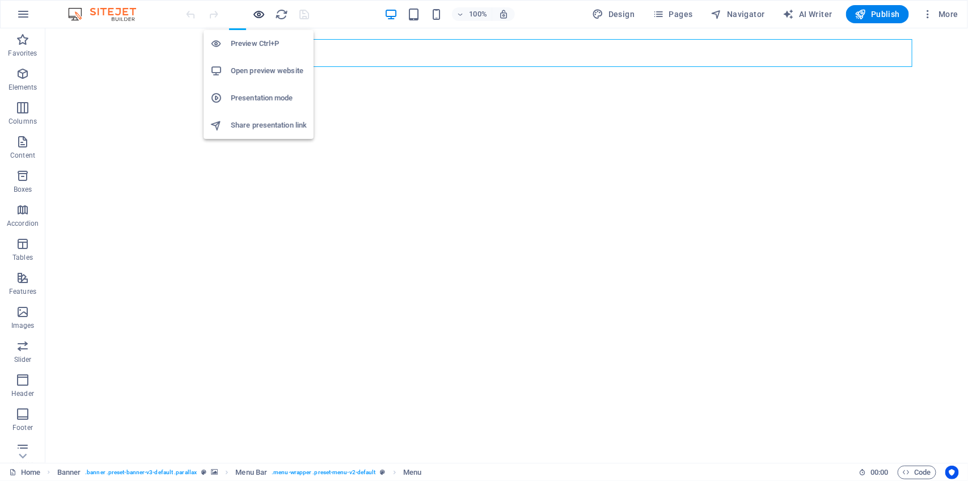
click at [256, 17] on icon "button" at bounding box center [259, 14] width 13 height 13
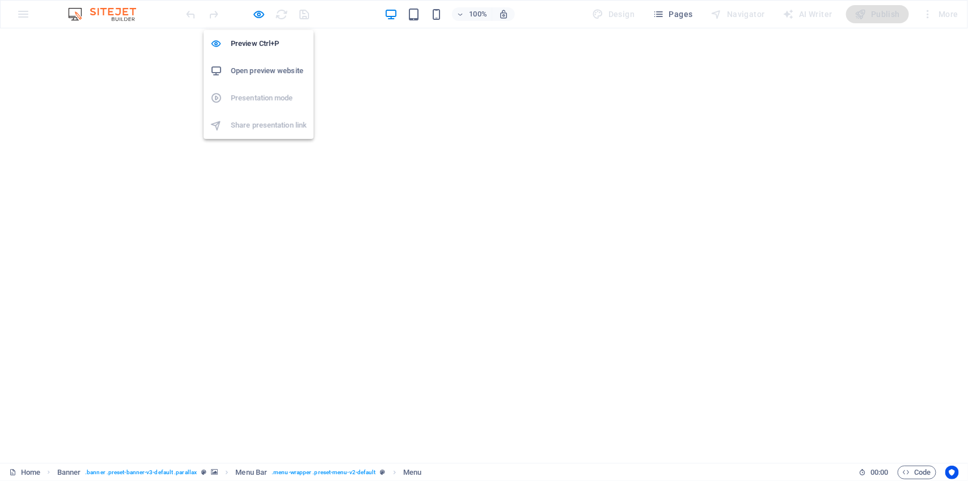
click at [271, 74] on h6 "Open preview website" at bounding box center [269, 71] width 76 height 14
click at [259, 15] on icon "button" at bounding box center [259, 14] width 13 height 13
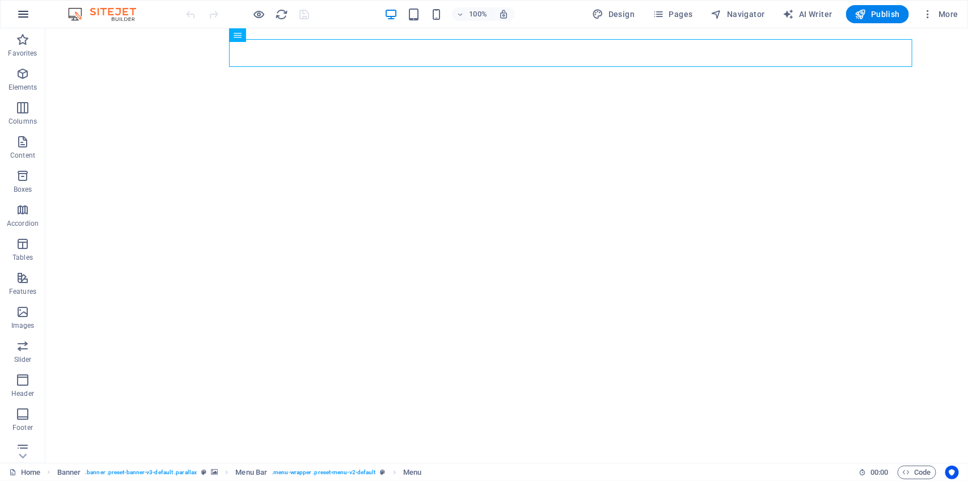
click at [26, 18] on icon "button" at bounding box center [23, 14] width 14 height 14
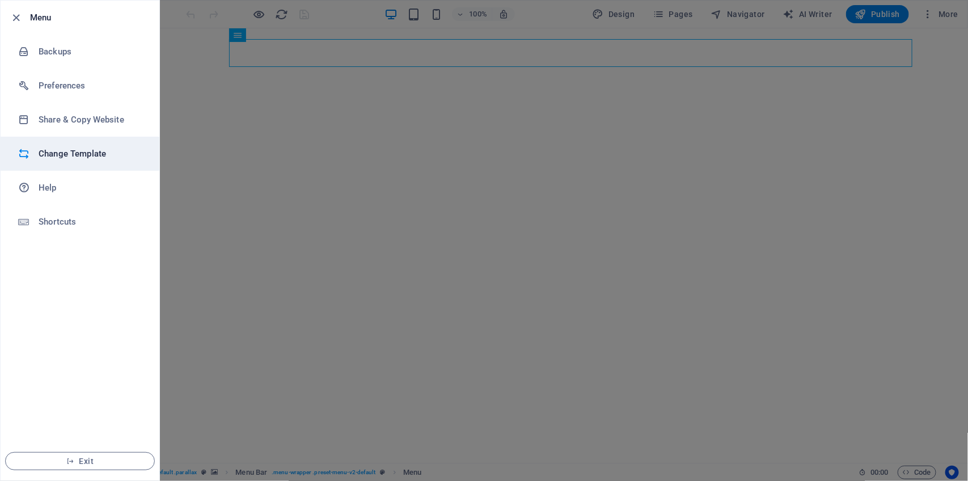
click at [85, 155] on h6 "Change Template" at bounding box center [91, 154] width 105 height 14
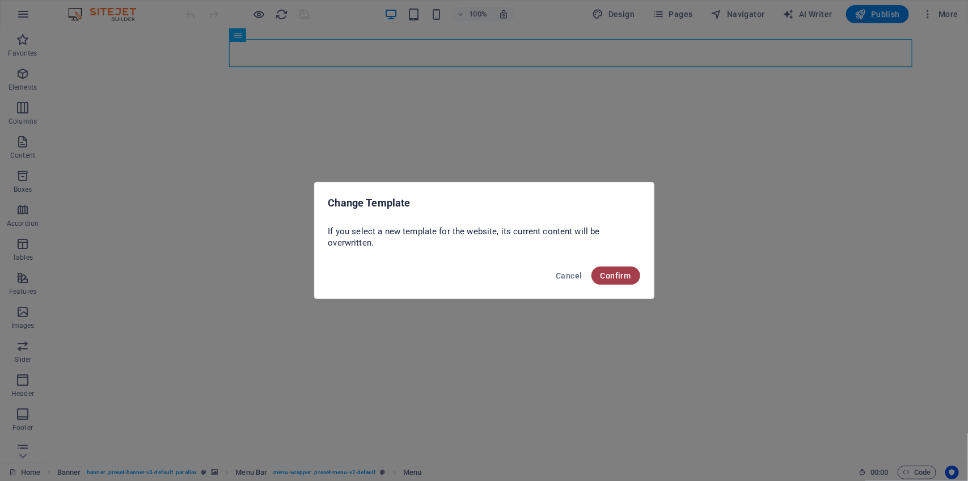
click at [616, 268] on button "Confirm" at bounding box center [615, 276] width 49 height 18
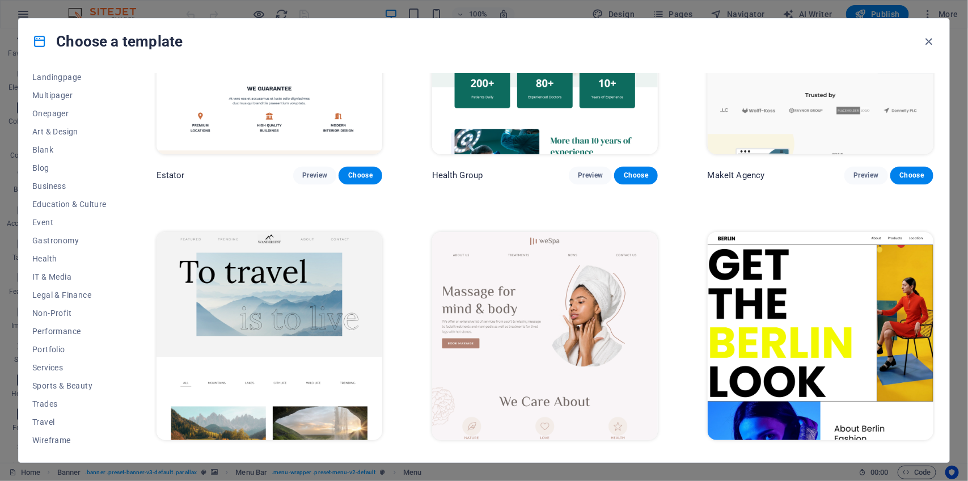
scroll to position [2984, 0]
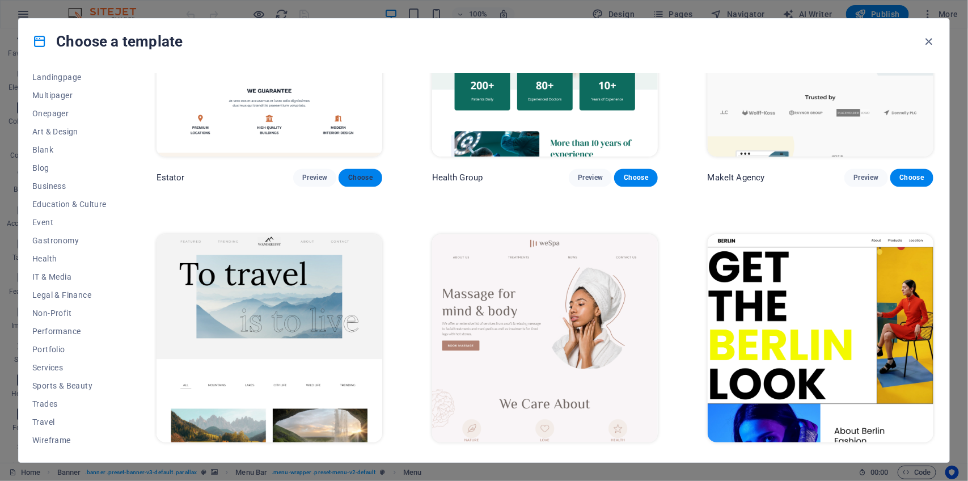
click at [369, 173] on span "Choose" at bounding box center [360, 177] width 25 height 9
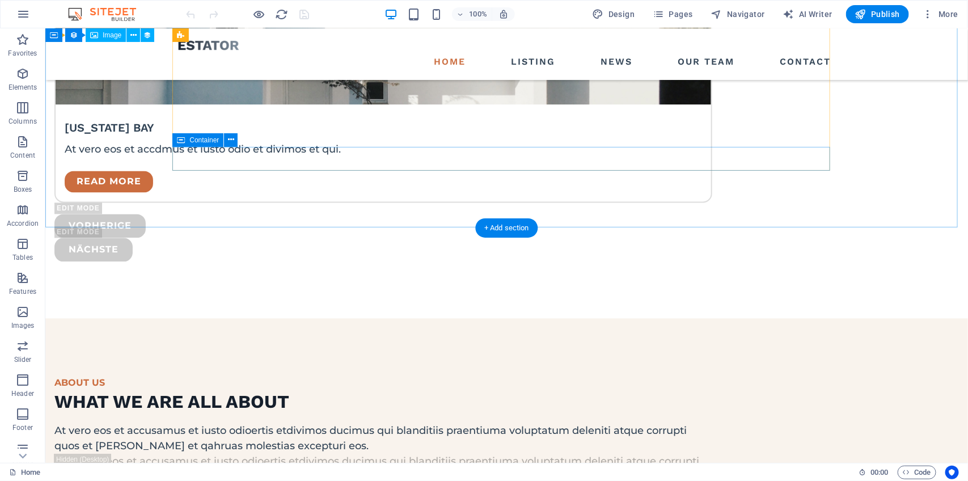
scroll to position [2955, 0]
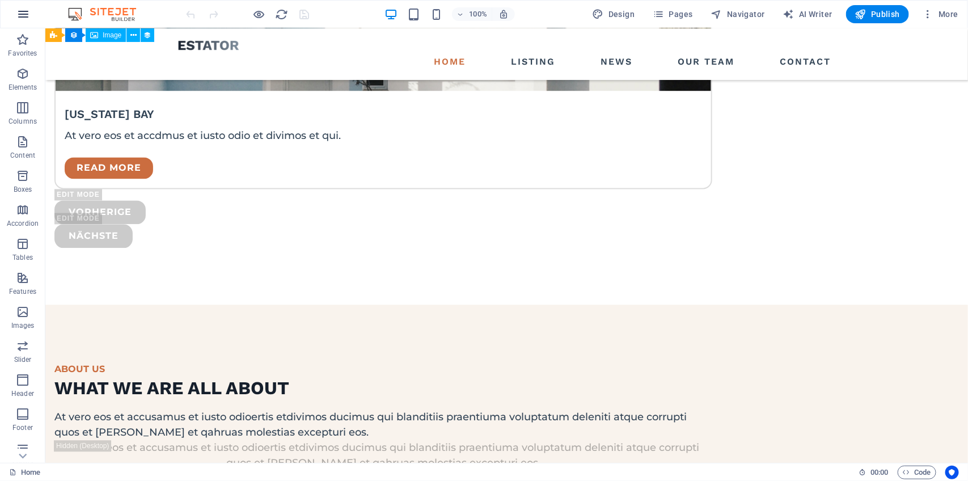
click at [23, 14] on icon "button" at bounding box center [23, 14] width 14 height 14
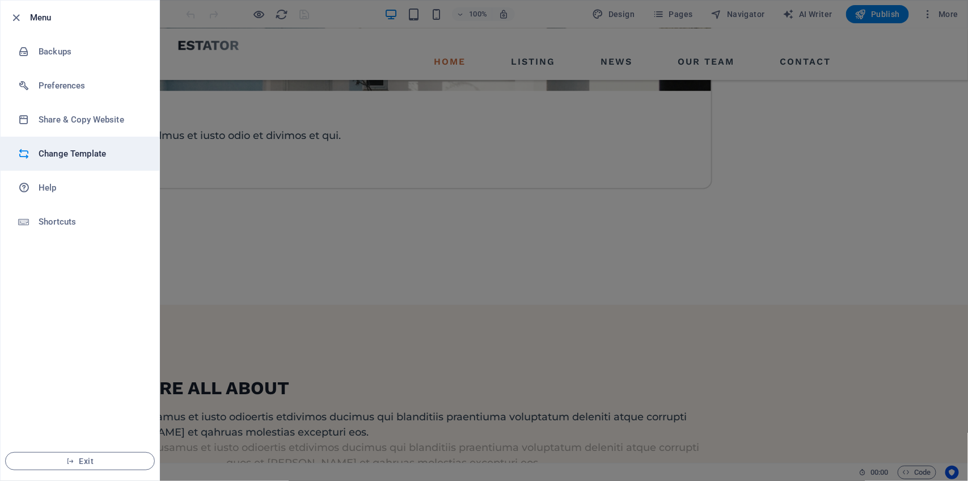
click at [74, 149] on h6 "Change Template" at bounding box center [91, 154] width 105 height 14
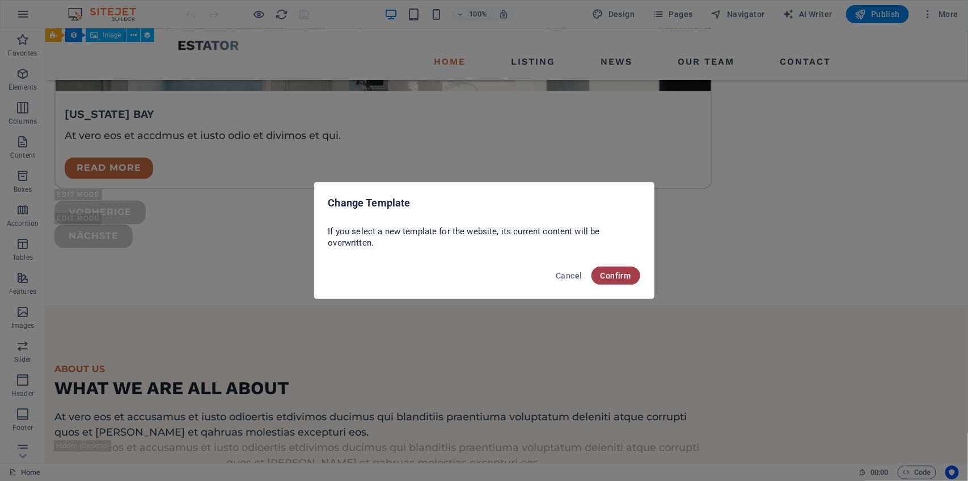
click at [611, 278] on span "Confirm" at bounding box center [615, 275] width 31 height 9
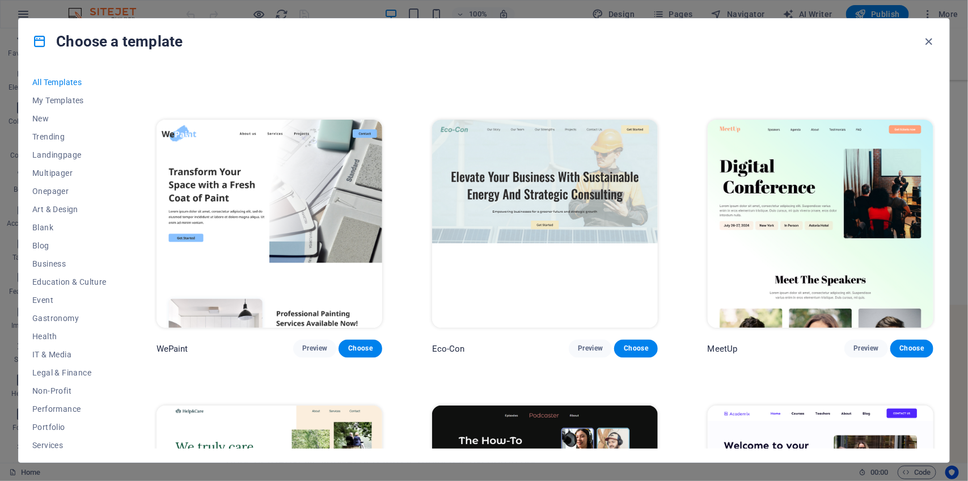
scroll to position [842, 0]
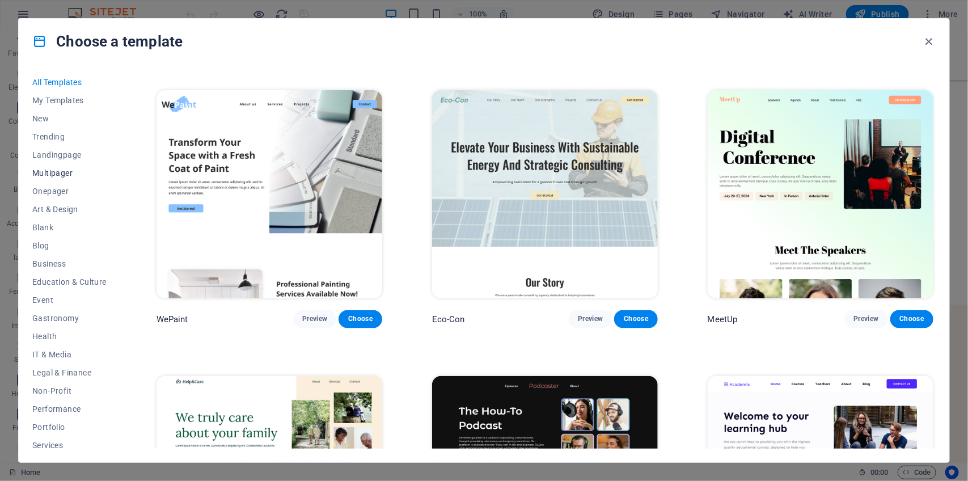
click at [58, 173] on span "Multipager" at bounding box center [69, 172] width 74 height 9
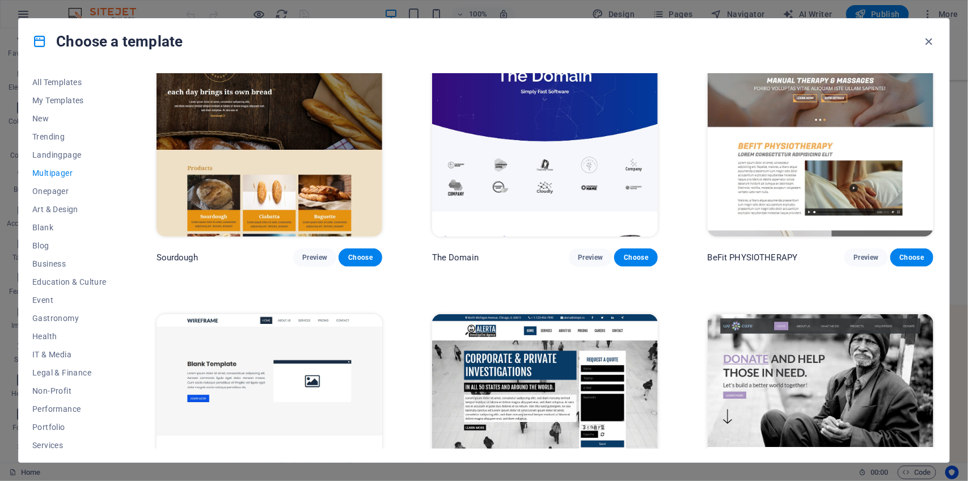
scroll to position [4070, 0]
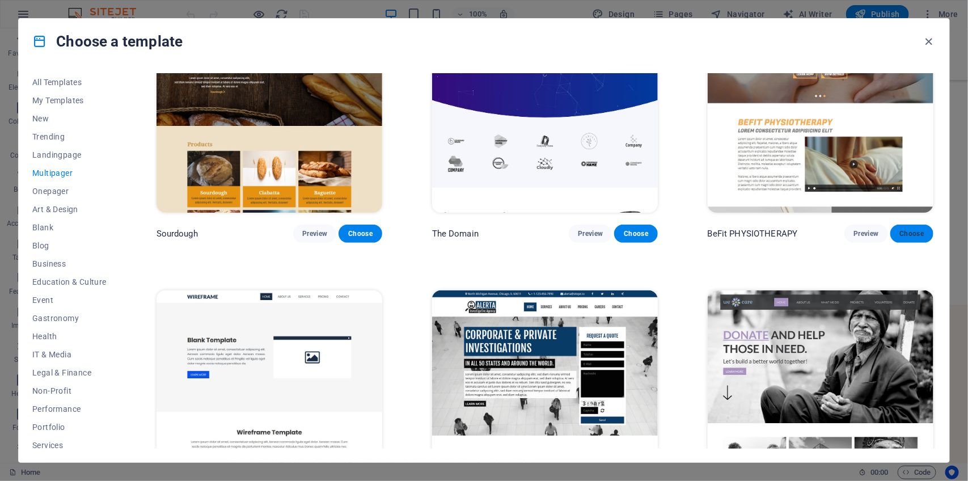
click at [905, 229] on span "Choose" at bounding box center [911, 233] width 25 height 9
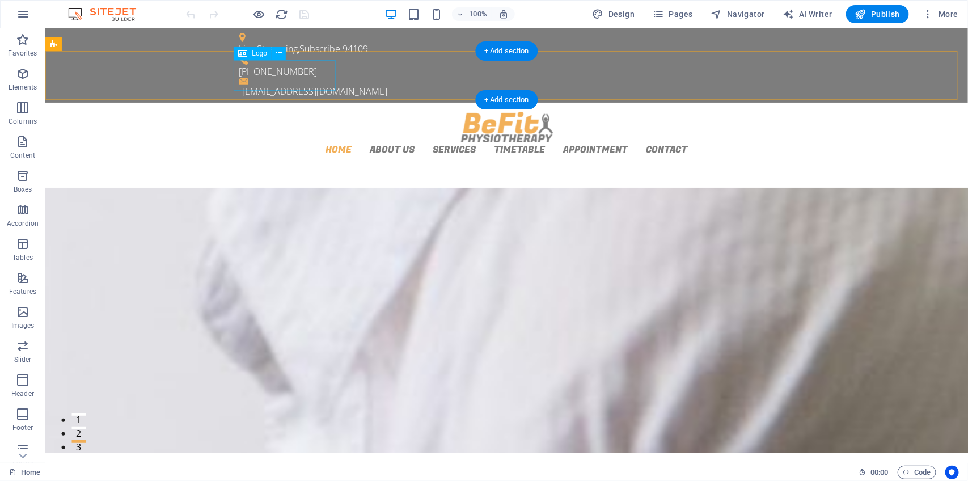
click at [294, 111] on div at bounding box center [506, 126] width 535 height 31
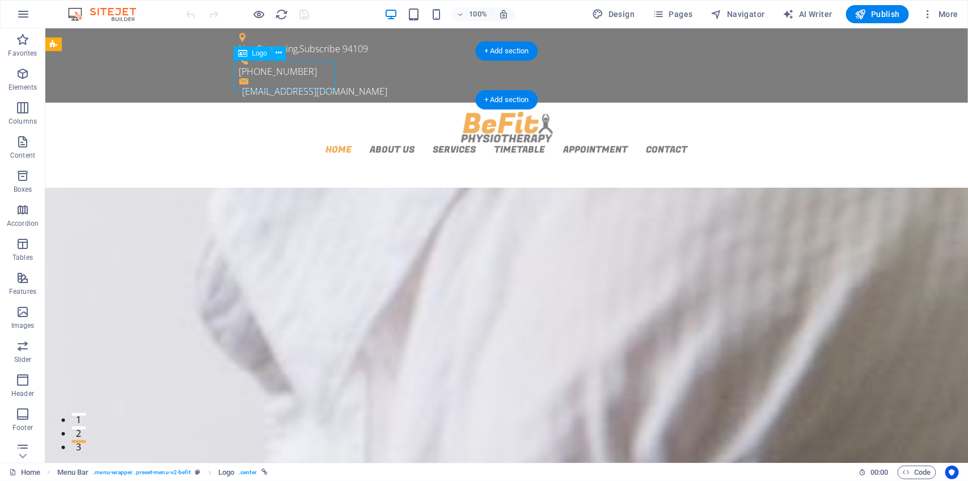
click at [294, 111] on div at bounding box center [506, 126] width 535 height 31
select select "px"
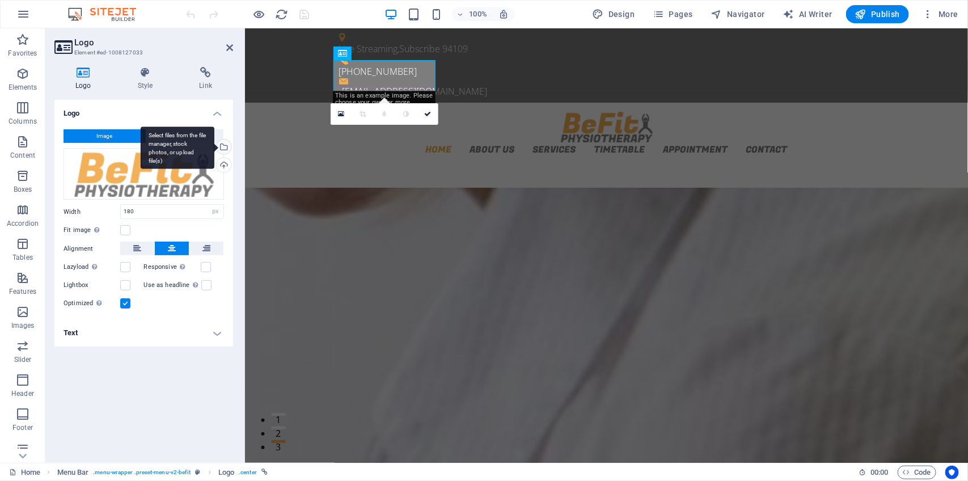
click at [223, 146] on div "Select files from the file manager, stock photos, or upload file(s)" at bounding box center [222, 147] width 17 height 17
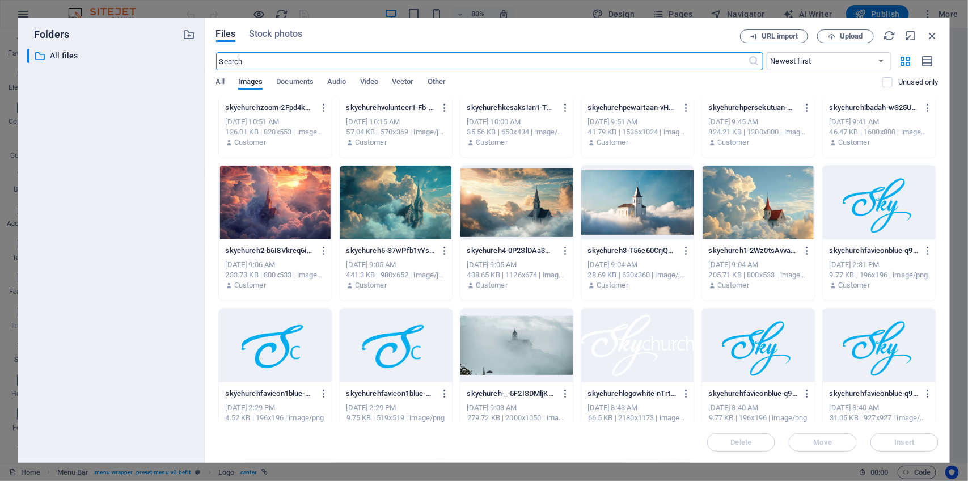
scroll to position [156, 0]
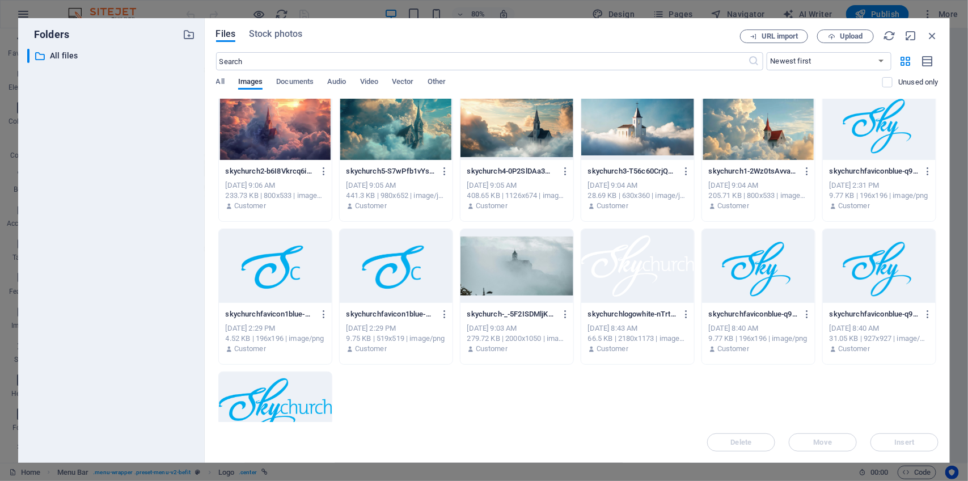
click at [304, 398] on div at bounding box center [275, 409] width 113 height 74
click at [920, 445] on span "Insert" at bounding box center [904, 442] width 59 height 7
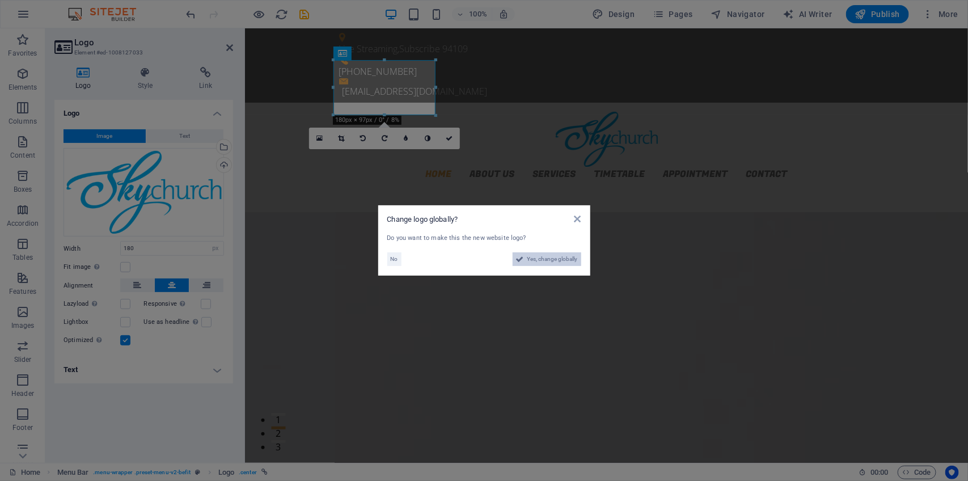
click at [569, 261] on span "Yes, change globally" at bounding box center [552, 259] width 50 height 14
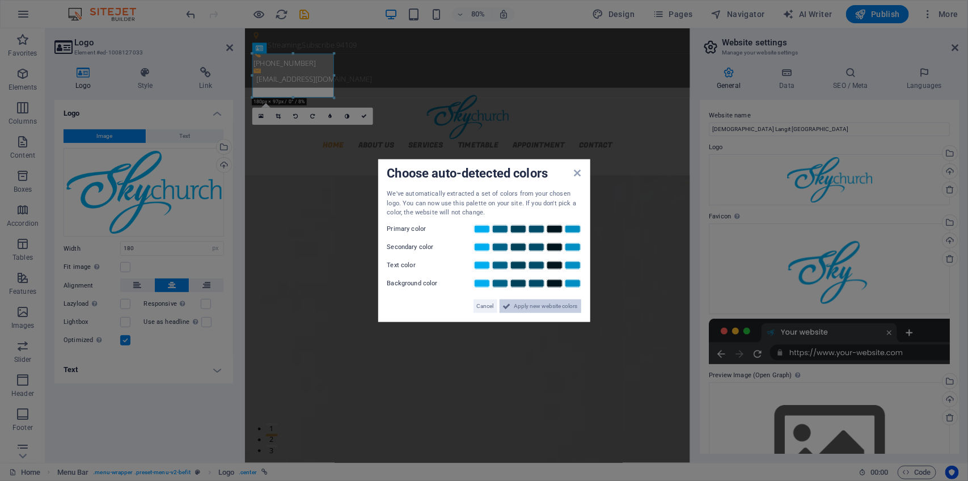
click at [551, 302] on span "Apply new website colors" at bounding box center [546, 306] width 64 height 14
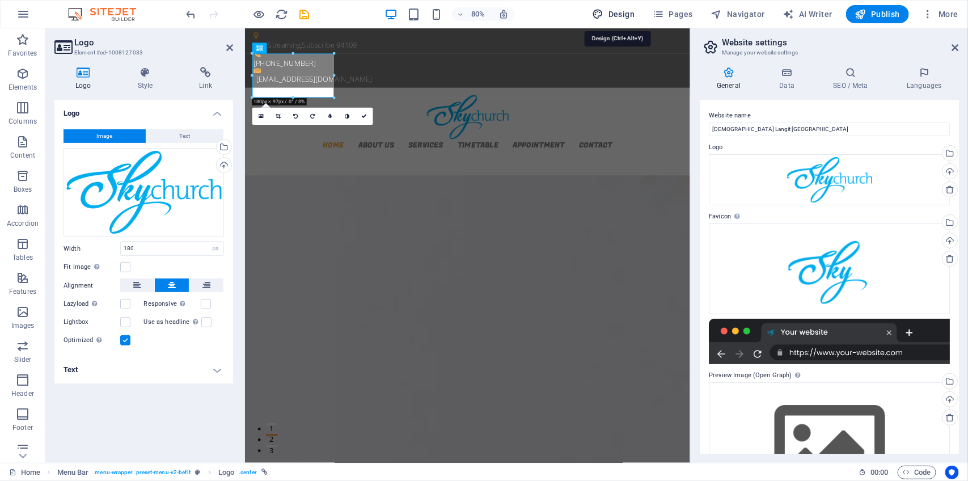
click at [627, 12] on span "Design" at bounding box center [614, 14] width 43 height 11
select select "px"
select select "300"
select select "px"
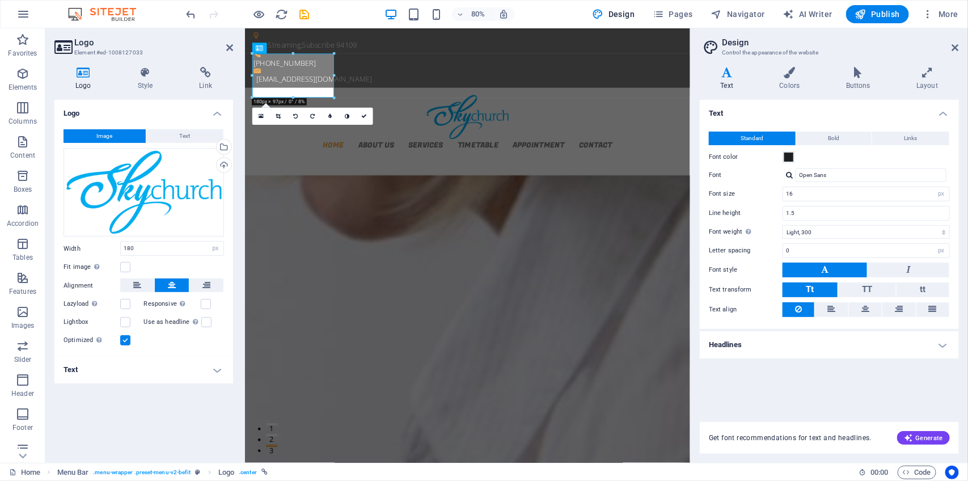
click at [789, 175] on div at bounding box center [789, 174] width 7 height 7
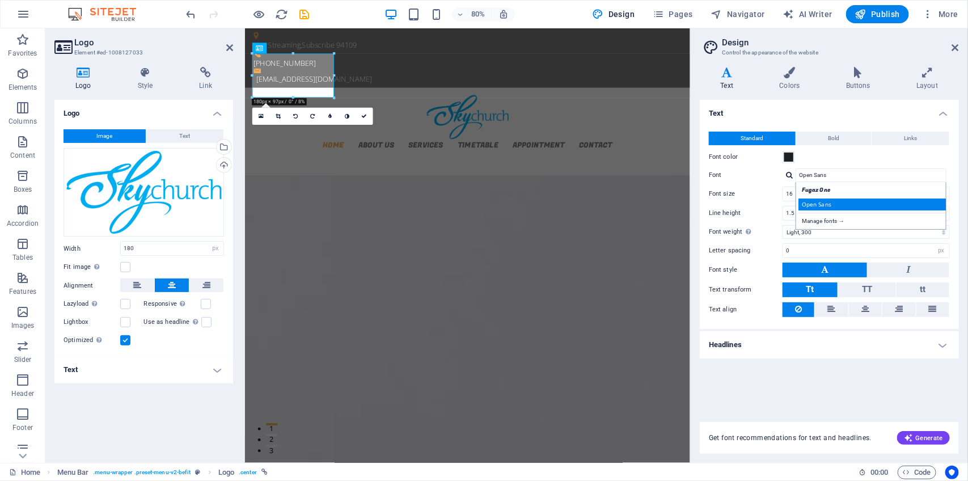
click at [815, 200] on div "Open Sans" at bounding box center [873, 204] width 150 height 12
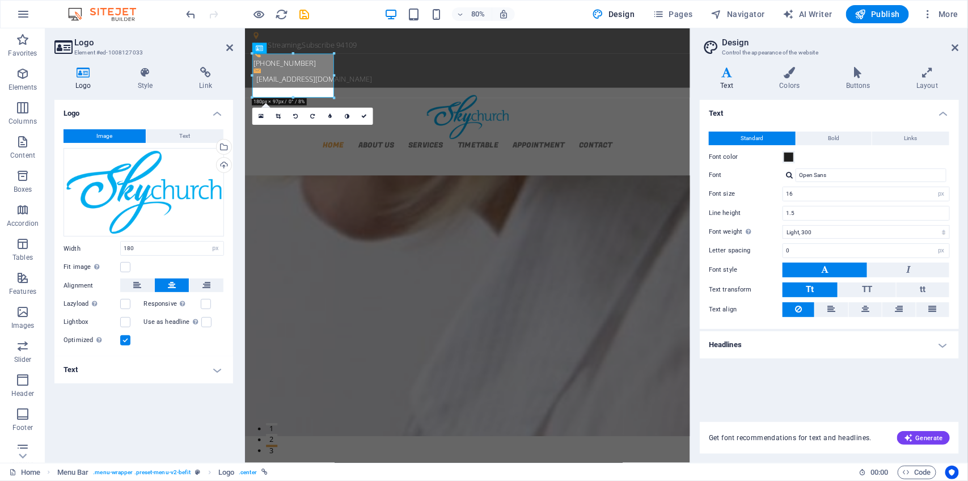
click at [939, 339] on h4 "Headlines" at bounding box center [829, 344] width 259 height 27
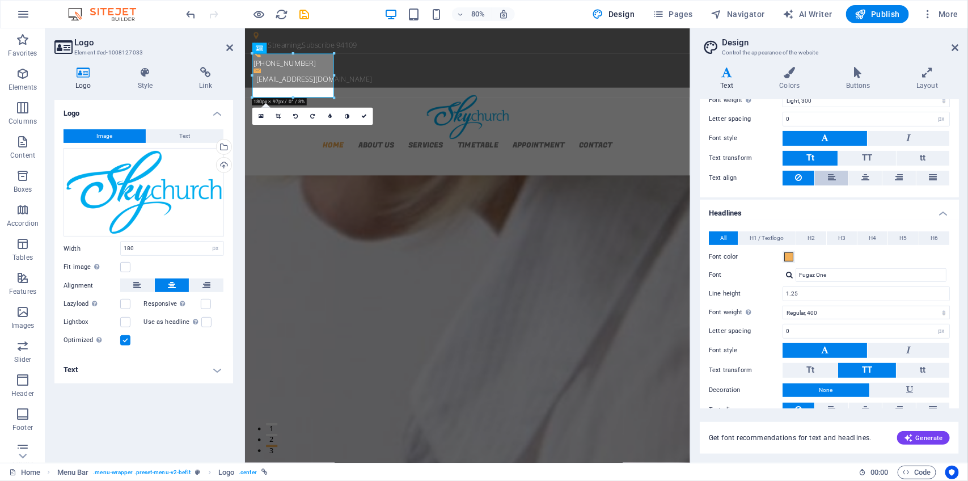
scroll to position [139, 0]
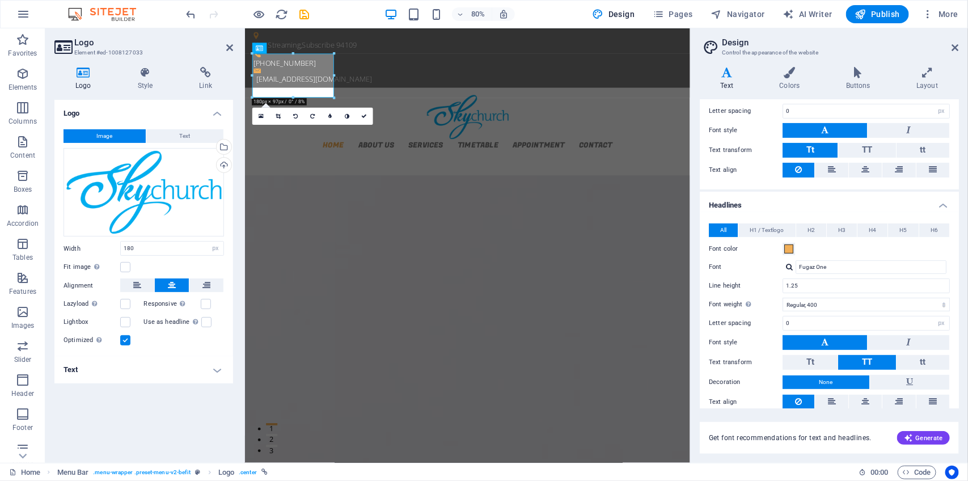
click at [789, 265] on div at bounding box center [789, 266] width 7 height 7
click at [817, 295] on div "Open Sans" at bounding box center [873, 296] width 150 height 12
type input "Open Sans"
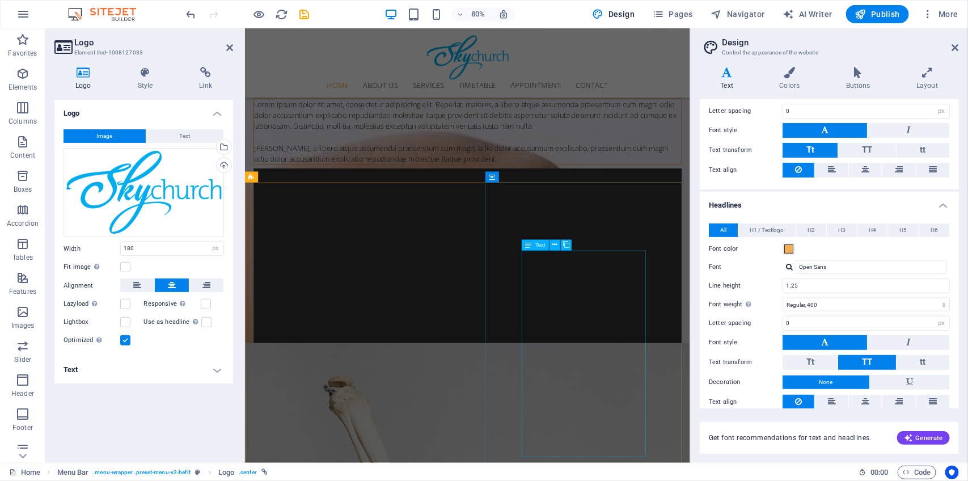
scroll to position [574, 0]
click at [303, 16] on icon "save" at bounding box center [304, 14] width 13 height 13
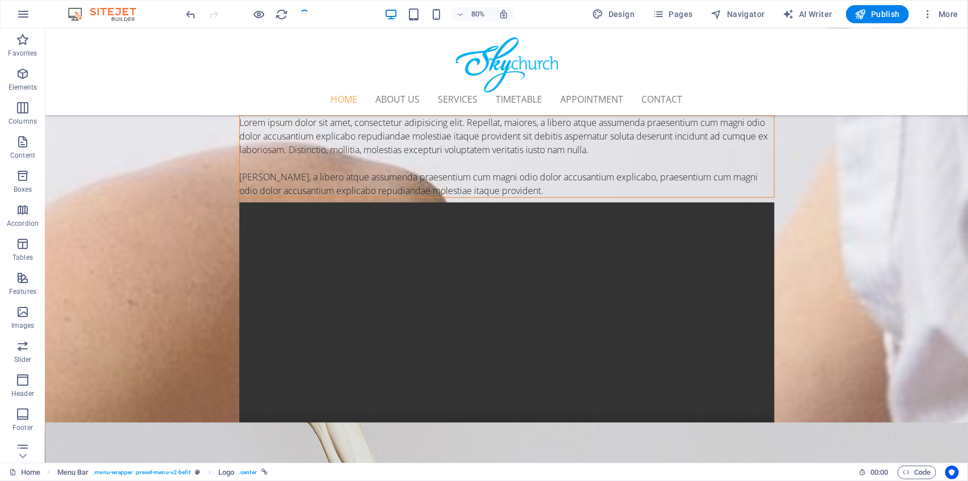
checkbox input "false"
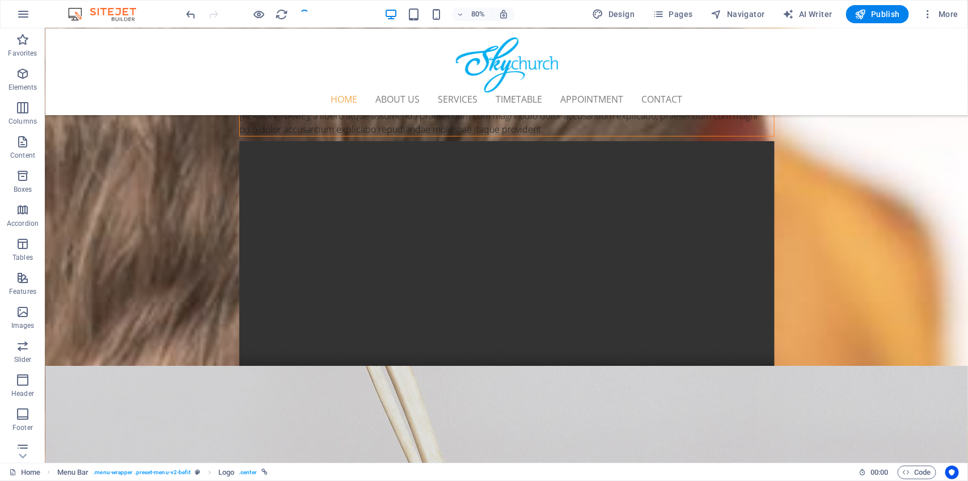
scroll to position [514, 0]
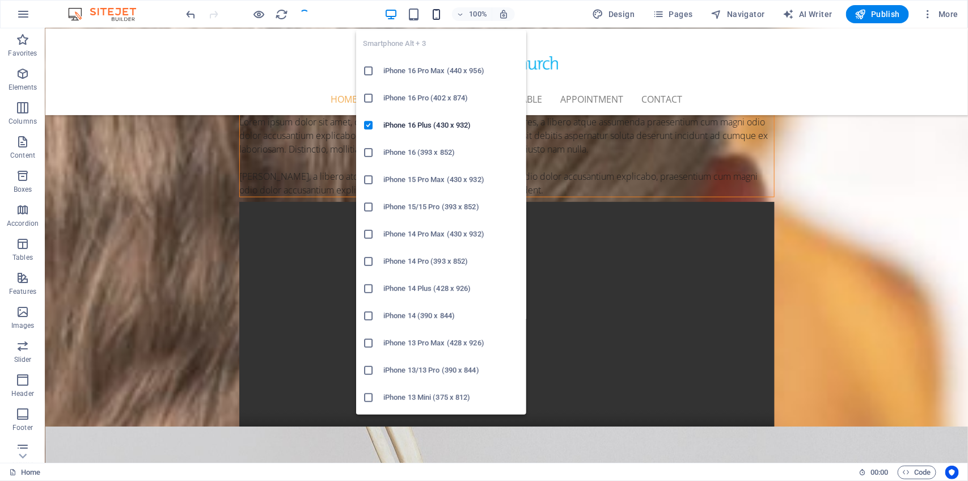
click at [438, 15] on icon "button" at bounding box center [436, 14] width 13 height 13
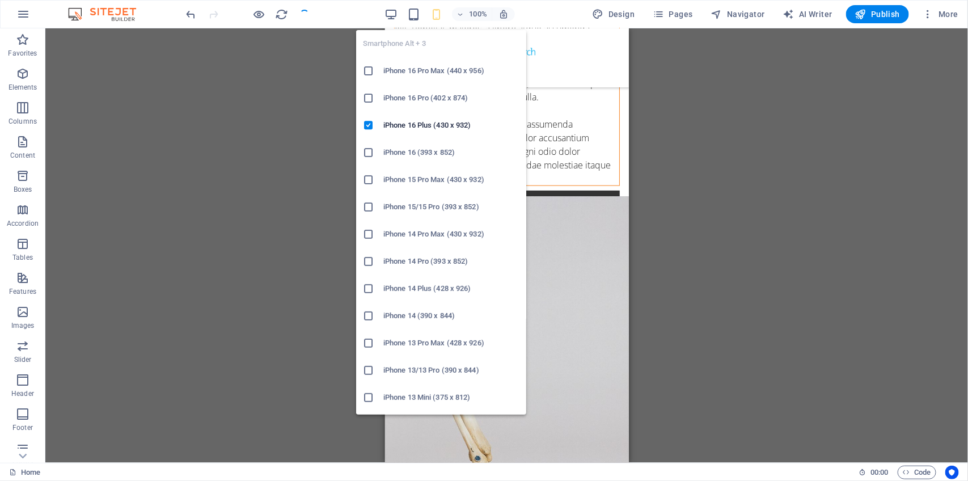
scroll to position [485, 0]
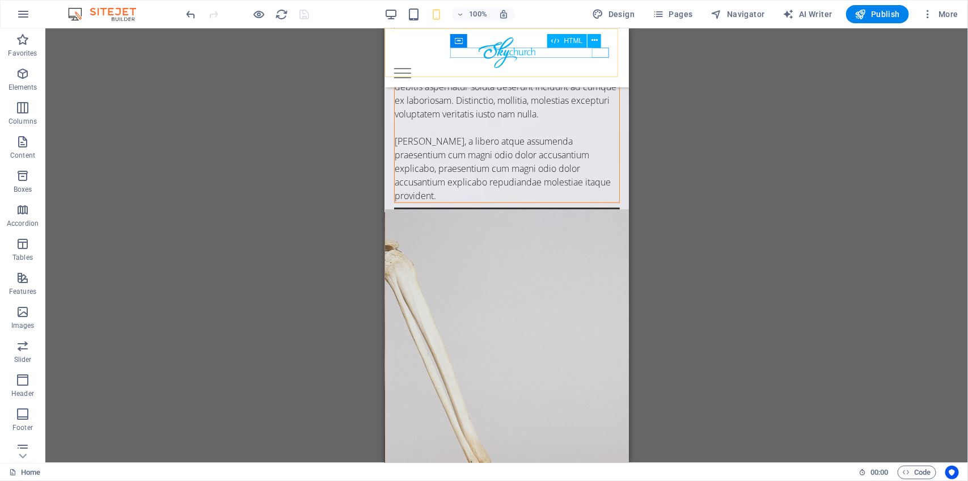
click at [595, 67] on div "Menu" at bounding box center [507, 72] width 226 height 10
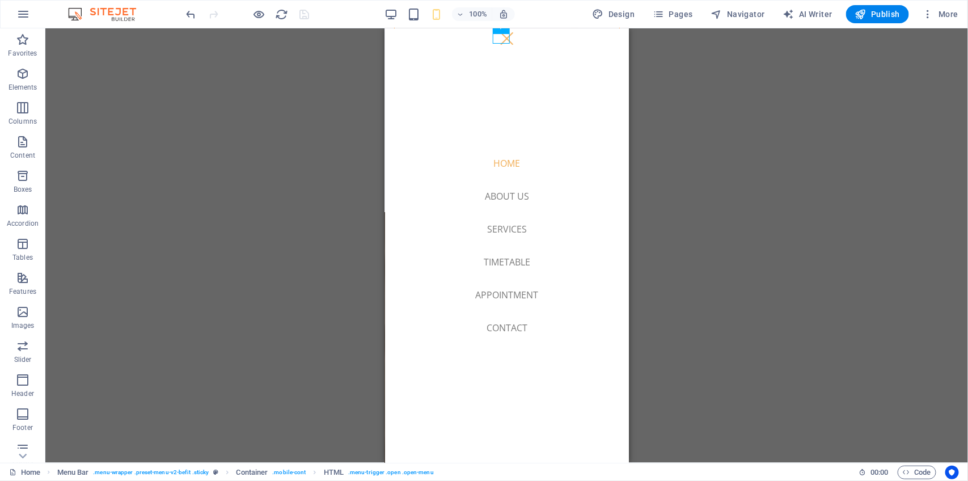
click at [298, 202] on div "H2 Banner Banner Slider Slider Banner Slider Container Info Bar Container Text …" at bounding box center [506, 245] width 923 height 434
click at [501, 40] on div "Menu" at bounding box center [506, 38] width 17 height 10
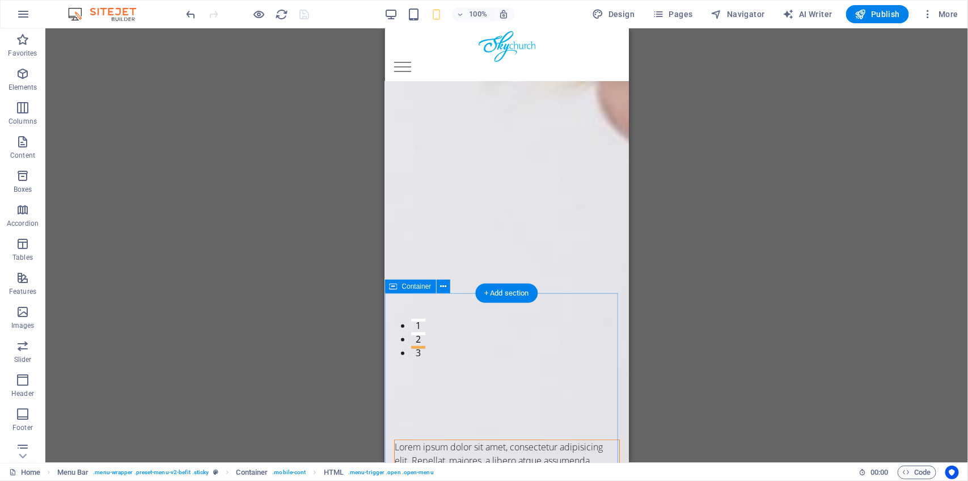
scroll to position [0, 0]
